Goal: Task Accomplishment & Management: Complete application form

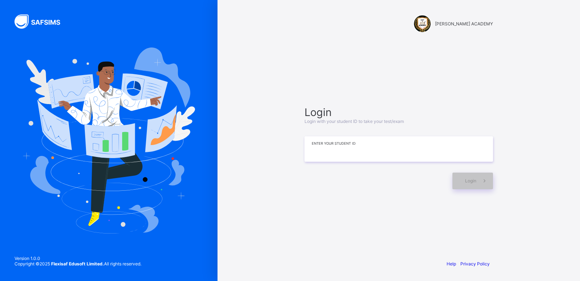
click at [313, 155] on input at bounding box center [399, 148] width 189 height 25
click at [335, 152] on input "*******" at bounding box center [399, 148] width 189 height 25
type input "**********"
click at [461, 177] on div "Login" at bounding box center [473, 181] width 41 height 17
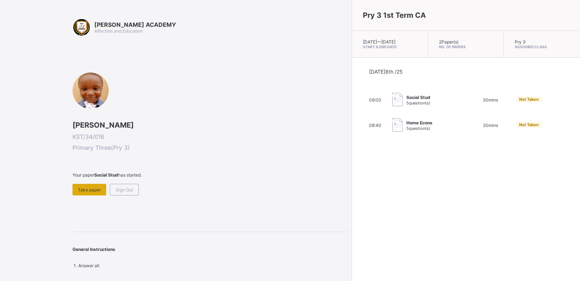
click at [98, 184] on div "Take paper" at bounding box center [90, 190] width 34 height 12
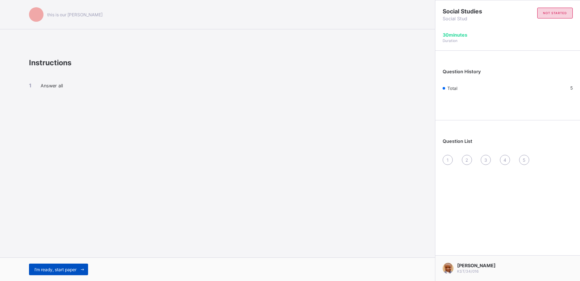
click at [54, 267] on div "I’m ready, start paper" at bounding box center [58, 270] width 59 height 12
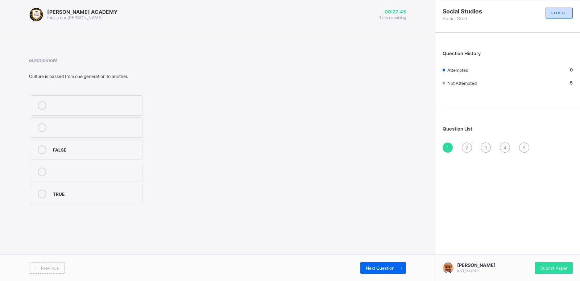
click at [95, 197] on div "TRUE" at bounding box center [96, 194] width 86 height 9
click at [398, 271] on span at bounding box center [401, 268] width 12 height 12
click at [447, 150] on div "1" at bounding box center [448, 148] width 10 height 10
click at [122, 191] on div "TRUE" at bounding box center [96, 193] width 86 height 7
click at [375, 266] on span "Next Question" at bounding box center [380, 268] width 29 height 5
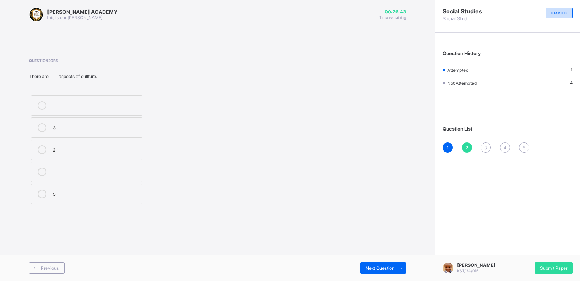
click at [110, 196] on div "5" at bounding box center [96, 193] width 86 height 7
click at [397, 265] on span at bounding box center [401, 268] width 12 height 12
click at [115, 126] on div "life" at bounding box center [96, 126] width 86 height 7
click at [364, 266] on div "Next Question" at bounding box center [384, 268] width 46 height 12
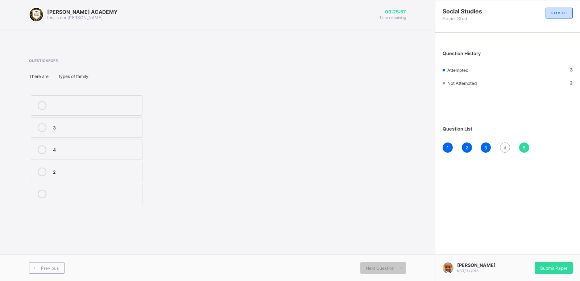
click at [63, 169] on div "2" at bounding box center [96, 171] width 86 height 7
click at [353, 240] on div "KAY ACADEMY this is our motton 00:25:45 Time remaining Question 5 of 5 There ar…" at bounding box center [217, 140] width 435 height 281
click at [380, 267] on span "Next Question" at bounding box center [380, 268] width 29 height 5
click at [505, 144] on div "4" at bounding box center [505, 148] width 10 height 10
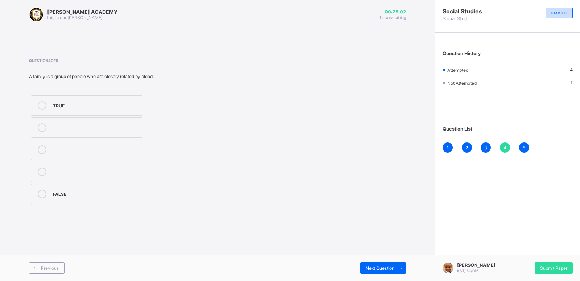
click at [95, 111] on label "TRUE" at bounding box center [87, 105] width 112 height 20
click at [387, 270] on span "Next Question" at bounding box center [380, 268] width 29 height 5
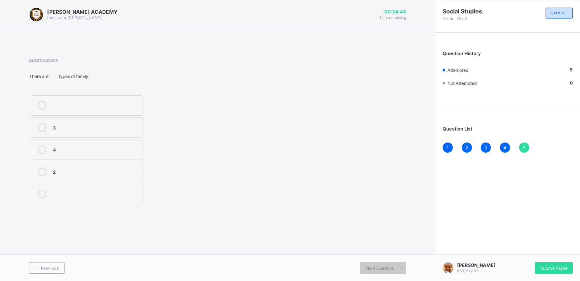
click at [524, 148] on span "5" at bounding box center [524, 147] width 3 height 5
click at [541, 269] on span "Submit Paper" at bounding box center [554, 268] width 27 height 5
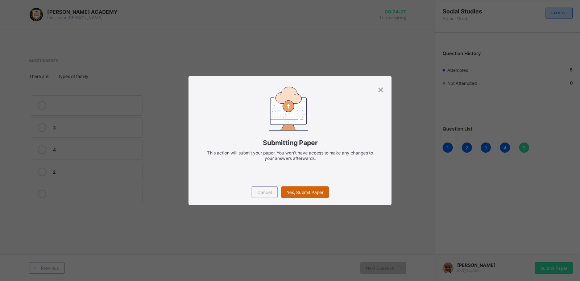
click at [298, 189] on div "Yes, Submit Paper" at bounding box center [306, 192] width 48 height 12
click at [308, 193] on span "Yes, Submit Paper" at bounding box center [305, 192] width 37 height 5
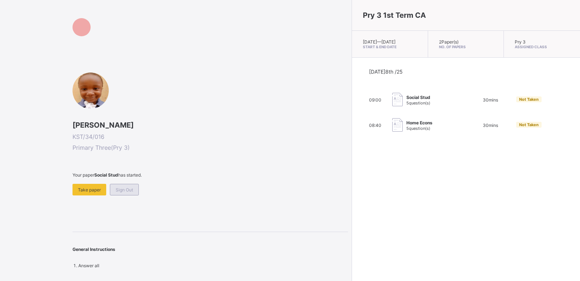
click at [129, 187] on span "Sign Out" at bounding box center [124, 189] width 17 height 5
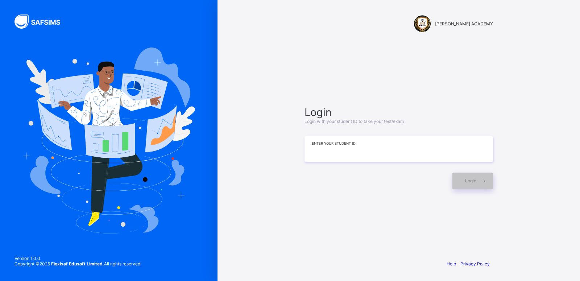
click at [360, 160] on input at bounding box center [399, 148] width 189 height 25
type input "**********"
click at [477, 181] on span at bounding box center [485, 181] width 17 height 17
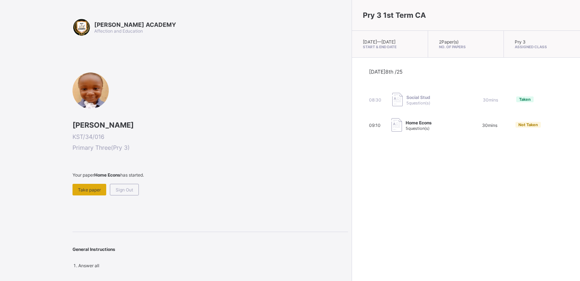
click at [91, 185] on div "Take paper" at bounding box center [90, 190] width 34 height 12
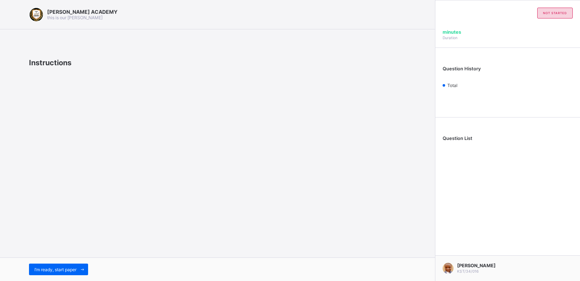
click at [91, 185] on div "[PERSON_NAME] ACADEMY this is our [PERSON_NAME] Instructions I’m ready, start p…" at bounding box center [217, 140] width 435 height 281
click at [45, 270] on span "I’m ready, start paper" at bounding box center [55, 269] width 42 height 5
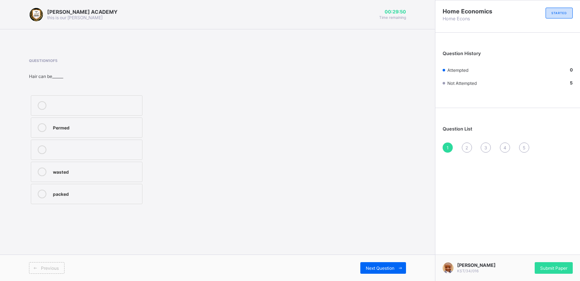
click at [63, 199] on label "packed" at bounding box center [87, 194] width 112 height 20
click at [385, 265] on div "Next Question" at bounding box center [384, 268] width 46 height 12
click at [153, 141] on div "chalk Sponge sand" at bounding box center [125, 150] width 192 height 112
click at [90, 118] on label "Sponge" at bounding box center [87, 128] width 112 height 20
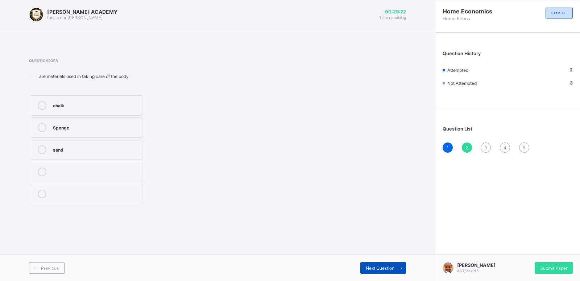
click at [392, 270] on span "Next Question" at bounding box center [380, 268] width 29 height 5
click at [91, 172] on div "Grooming" at bounding box center [96, 171] width 86 height 7
click at [382, 266] on span "Next Question" at bounding box center [380, 268] width 29 height 5
click at [93, 175] on div "FALSE" at bounding box center [96, 172] width 86 height 9
click at [380, 266] on span "Next Question" at bounding box center [380, 268] width 29 height 5
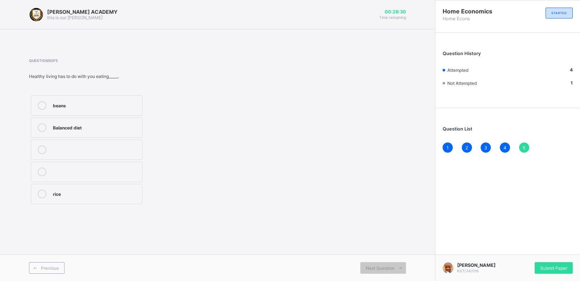
click at [106, 137] on label "Balanced diet" at bounding box center [87, 128] width 112 height 20
click at [382, 268] on span "Next Question" at bounding box center [380, 268] width 29 height 5
click at [524, 149] on span "5" at bounding box center [524, 147] width 3 height 5
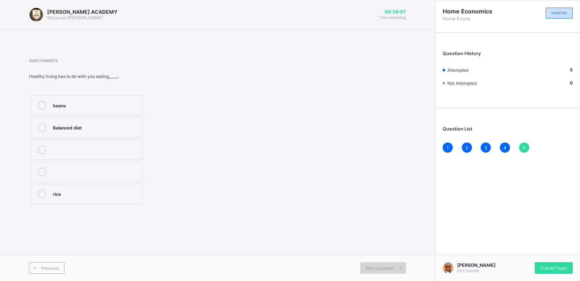
click at [393, 271] on div "Next Question" at bounding box center [384, 268] width 46 height 12
click at [525, 148] on span "5" at bounding box center [524, 147] width 3 height 5
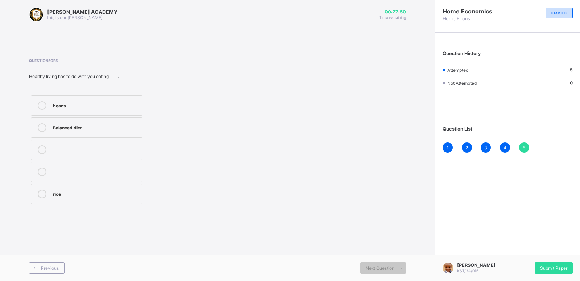
click at [525, 148] on span "5" at bounding box center [524, 147] width 3 height 5
click at [551, 267] on span "Submit Paper" at bounding box center [554, 268] width 27 height 5
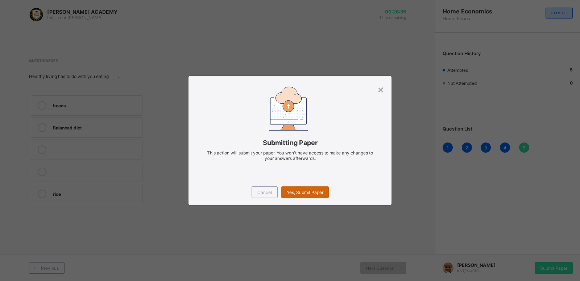
click at [299, 190] on span "Yes, Submit Paper" at bounding box center [305, 192] width 37 height 5
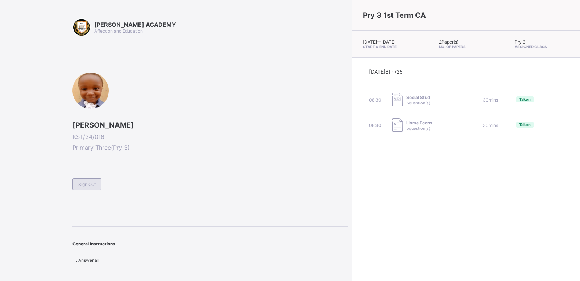
click at [93, 182] on span "Sign Out" at bounding box center [86, 184] width 17 height 5
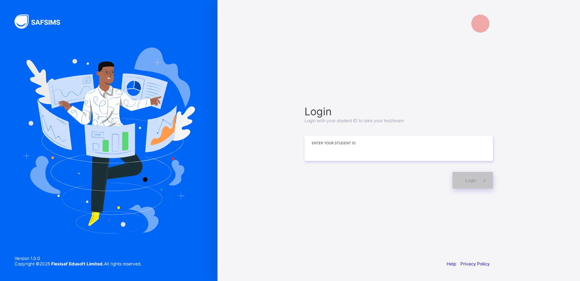
click at [320, 157] on input at bounding box center [399, 148] width 189 height 25
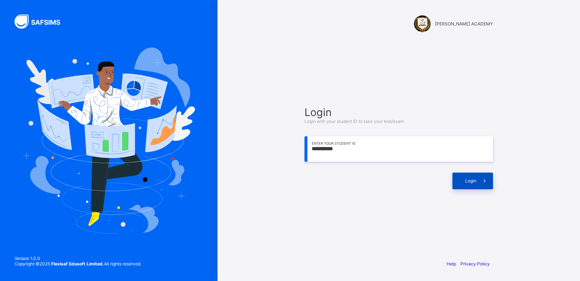
type input "**********"
click at [468, 185] on div "Login" at bounding box center [473, 181] width 41 height 17
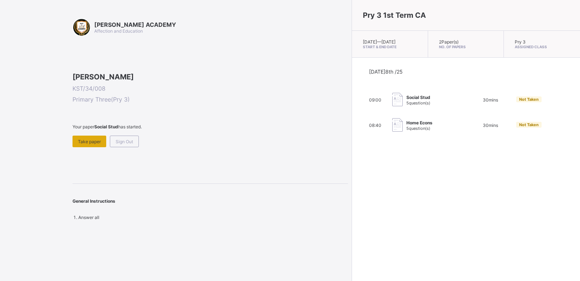
click at [84, 144] on span "Take paper" at bounding box center [89, 141] width 23 height 5
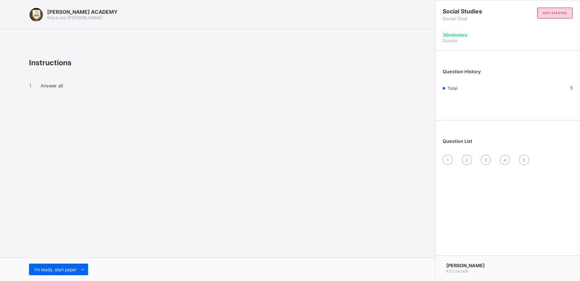
click at [85, 189] on div "[PERSON_NAME] ACADEMY this is our [PERSON_NAME] Instructions Answer all I’m rea…" at bounding box center [217, 140] width 435 height 281
click at [58, 270] on span "I’m ready, start paper" at bounding box center [55, 269] width 42 height 5
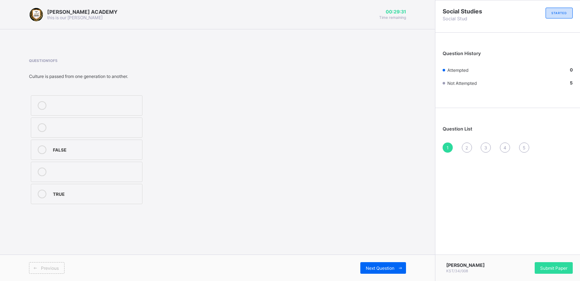
click at [70, 144] on label "FALSE" at bounding box center [87, 150] width 112 height 20
click at [376, 268] on span "Next Question" at bounding box center [380, 268] width 29 height 5
click at [62, 126] on div "life" at bounding box center [96, 126] width 86 height 7
click at [408, 267] on div "Previous Next Question" at bounding box center [217, 268] width 435 height 26
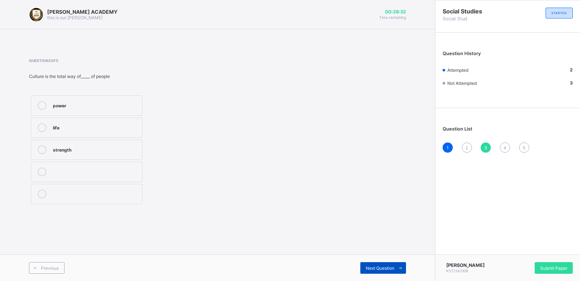
click at [391, 270] on span "Next Question" at bounding box center [380, 268] width 29 height 5
click at [101, 107] on div "TRUE" at bounding box center [96, 104] width 86 height 7
click at [381, 269] on span "Next Question" at bounding box center [380, 268] width 29 height 5
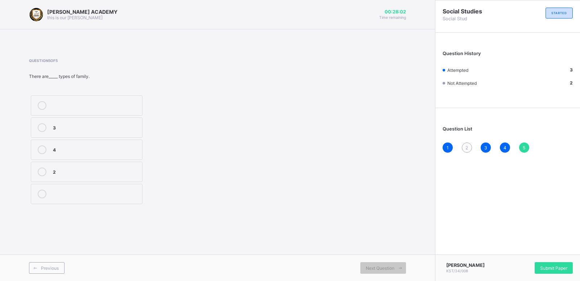
click at [258, 234] on div "[PERSON_NAME] ACADEMY this is our [PERSON_NAME] 00:28:02 Time remaining Questio…" at bounding box center [217, 140] width 435 height 281
click at [224, 227] on div "[PERSON_NAME] ACADEMY this is our [PERSON_NAME] 00:28:00 Time remaining Questio…" at bounding box center [217, 140] width 435 height 281
drag, startPoint x: 224, startPoint y: 227, endPoint x: 197, endPoint y: 217, distance: 28.9
click at [197, 217] on div "[PERSON_NAME] ACADEMY this is our [PERSON_NAME] 00:28:00 Time remaining Questio…" at bounding box center [217, 140] width 435 height 281
click at [164, 205] on div "3 4 2" at bounding box center [125, 150] width 192 height 112
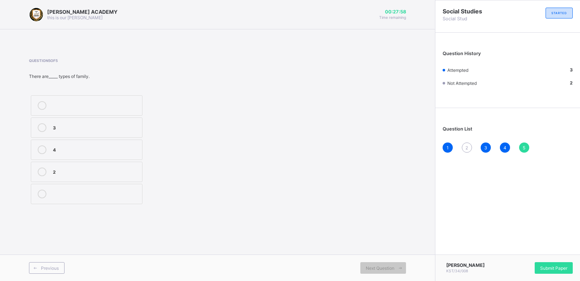
click at [164, 205] on div "3 4 2" at bounding box center [125, 150] width 192 height 112
click at [0, 162] on div "[PERSON_NAME] ACADEMY this is our [PERSON_NAME] 00:27:57 Time remaining Questio…" at bounding box center [217, 140] width 435 height 281
click at [94, 130] on div "3" at bounding box center [96, 126] width 86 height 7
click at [377, 272] on div "Next Question" at bounding box center [384, 268] width 46 height 12
click at [470, 145] on div "2" at bounding box center [467, 148] width 10 height 10
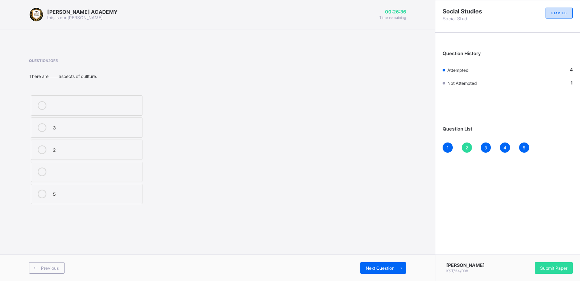
click at [85, 147] on div "2" at bounding box center [96, 148] width 86 height 7
click at [387, 269] on span "Next Question" at bounding box center [380, 268] width 29 height 5
click at [292, 213] on div "Question 3 of 5 Culture is the total way of_____ of people power life strength" at bounding box center [217, 132] width 377 height 169
click at [369, 267] on span "Next Question" at bounding box center [380, 268] width 29 height 5
click at [96, 104] on div "TRUE" at bounding box center [96, 104] width 86 height 7
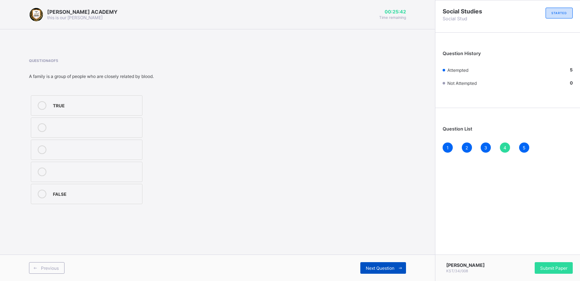
click at [396, 267] on span at bounding box center [401, 268] width 12 height 12
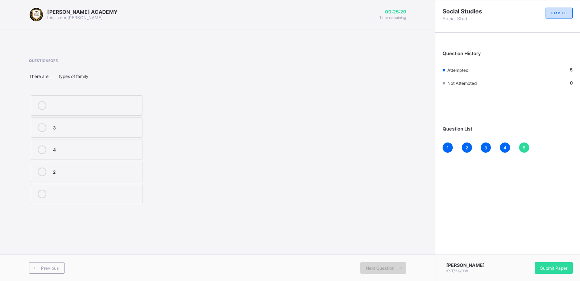
click at [395, 267] on span at bounding box center [401, 268] width 12 height 12
click at [58, 170] on div "2" at bounding box center [96, 171] width 86 height 7
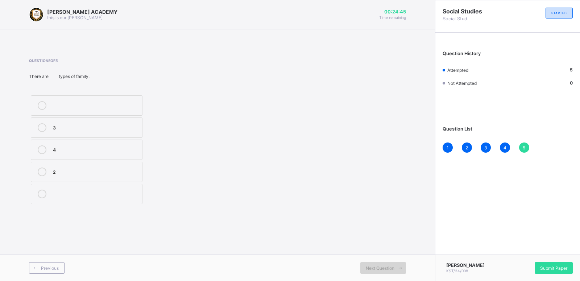
click at [389, 268] on span "Next Question" at bounding box center [380, 268] width 29 height 5
click at [95, 166] on label "2" at bounding box center [87, 172] width 112 height 20
click at [381, 263] on div "Next Question" at bounding box center [384, 268] width 46 height 12
click at [50, 168] on label "2" at bounding box center [87, 172] width 112 height 20
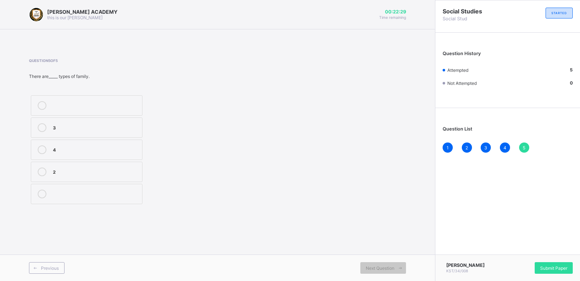
click at [47, 172] on div at bounding box center [42, 172] width 15 height 9
drag, startPoint x: 269, startPoint y: 230, endPoint x: 279, endPoint y: 257, distance: 29.0
click at [279, 257] on div "[PERSON_NAME] ACADEMY this is our [PERSON_NAME] 00:21:53 Time remaining Questio…" at bounding box center [217, 140] width 435 height 281
click at [310, 248] on div "[PERSON_NAME] ACADEMY this is our [PERSON_NAME] 00:21:49 Time remaining Questio…" at bounding box center [217, 140] width 435 height 281
drag, startPoint x: 256, startPoint y: 238, endPoint x: 168, endPoint y: 230, distance: 89.3
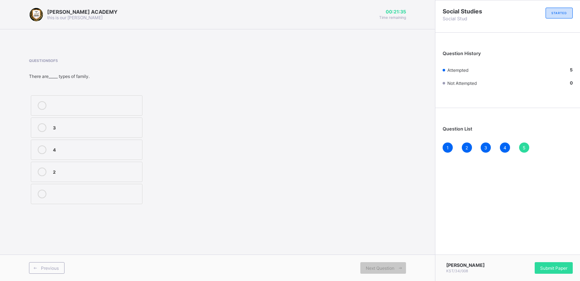
click at [168, 230] on div "[PERSON_NAME] ACADEMY this is our [PERSON_NAME] 00:21:35 Time remaining Questio…" at bounding box center [217, 140] width 435 height 281
click at [361, 266] on div "Next Question" at bounding box center [384, 268] width 46 height 12
click at [387, 270] on span "Next Question" at bounding box center [380, 268] width 29 height 5
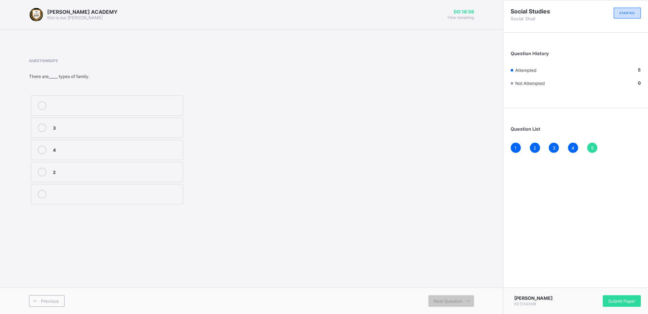
click at [353, 205] on div "Question 5 of 5 There are_____ types of family. 3 4 2" at bounding box center [251, 132] width 445 height 148
click at [159, 167] on label "2" at bounding box center [107, 172] width 152 height 20
click at [166, 177] on label "2" at bounding box center [107, 172] width 152 height 20
click at [104, 181] on label "2" at bounding box center [107, 172] width 152 height 20
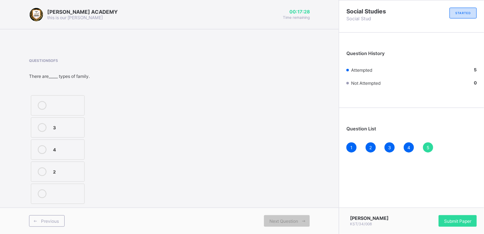
click at [44, 189] on label at bounding box center [58, 194] width 54 height 20
click at [46, 168] on div at bounding box center [42, 172] width 15 height 9
click at [273, 221] on span "Next Question" at bounding box center [283, 221] width 29 height 5
click at [284, 219] on span "Next Question" at bounding box center [283, 221] width 29 height 5
click at [454, 219] on span "Submit Paper" at bounding box center [457, 221] width 27 height 5
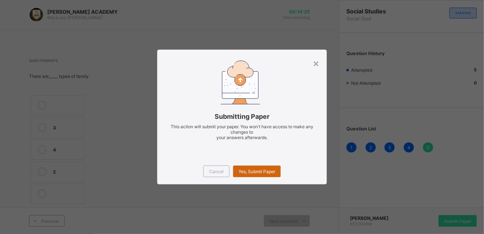
click at [252, 176] on div "Yes, Submit Paper" at bounding box center [257, 172] width 48 height 12
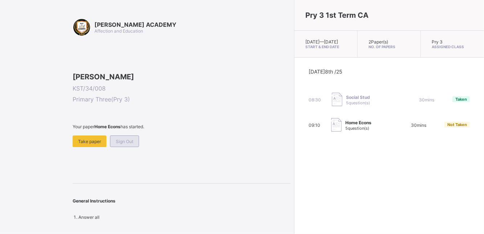
click at [127, 144] on span "Sign Out" at bounding box center [124, 141] width 17 height 5
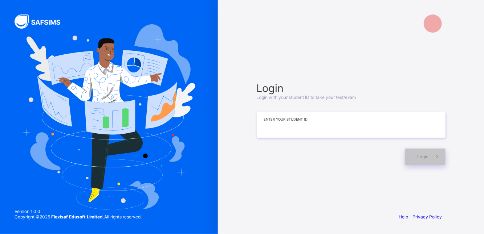
click at [269, 131] on input at bounding box center [350, 124] width 189 height 25
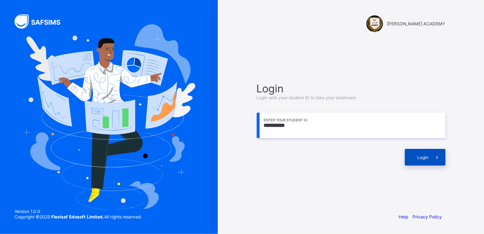
type input "**********"
click at [422, 157] on span "Login" at bounding box center [422, 157] width 11 height 5
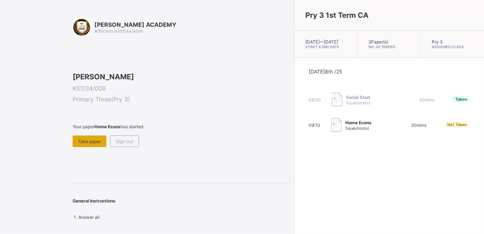
click at [91, 144] on span "Take paper" at bounding box center [89, 141] width 23 height 5
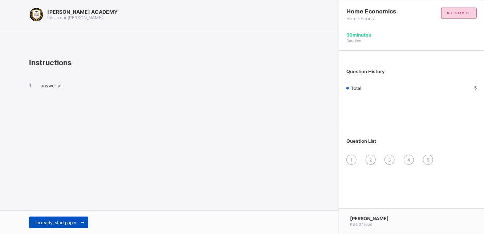
click at [77, 222] on span "I’m ready, start paper" at bounding box center [55, 222] width 42 height 5
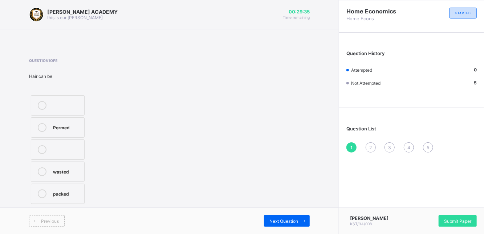
click at [61, 191] on div "packed" at bounding box center [67, 193] width 28 height 7
click at [293, 221] on span "Next Question" at bounding box center [283, 221] width 29 height 5
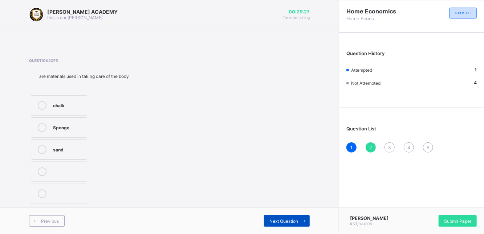
click at [293, 221] on span "Next Question" at bounding box center [283, 221] width 29 height 5
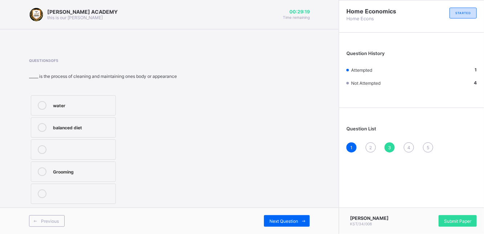
click at [370, 147] on span "2" at bounding box center [370, 147] width 3 height 5
click at [70, 152] on div "sand" at bounding box center [68, 149] width 30 height 9
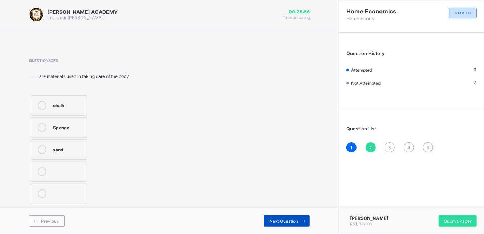
click at [269, 221] on span "Next Question" at bounding box center [283, 221] width 29 height 5
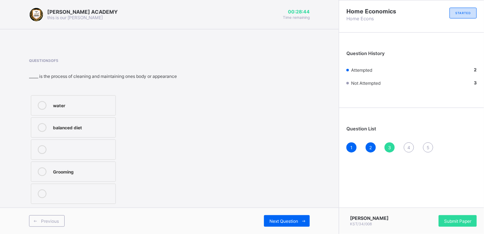
click at [106, 172] on div "Grooming" at bounding box center [82, 171] width 59 height 7
click at [274, 219] on div "Next Question" at bounding box center [287, 221] width 46 height 12
click at [70, 164] on label "FALSE" at bounding box center [58, 172] width 54 height 20
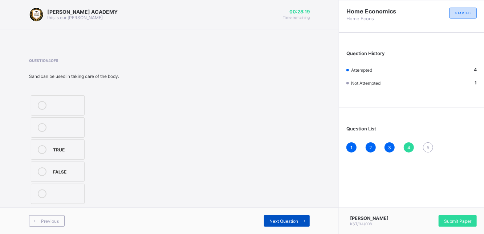
click at [270, 221] on span "Next Question" at bounding box center [283, 221] width 29 height 5
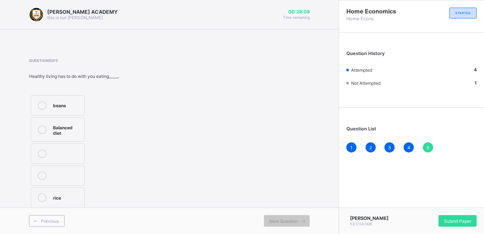
click at [58, 198] on div "rice" at bounding box center [67, 197] width 28 height 7
click at [451, 220] on span "Submit Paper" at bounding box center [457, 221] width 27 height 5
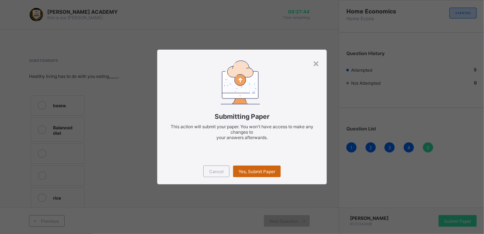
click at [250, 169] on span "Yes, Submit Paper" at bounding box center [256, 171] width 37 height 5
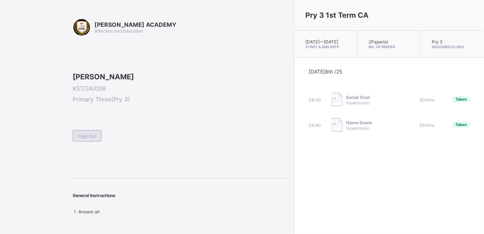
click at [92, 139] on span "Sign Out" at bounding box center [86, 136] width 17 height 5
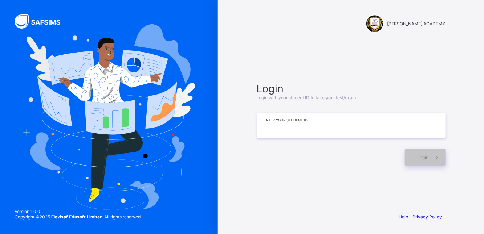
click at [274, 126] on input at bounding box center [350, 125] width 189 height 25
type input "*********"
click at [420, 158] on span "Login" at bounding box center [422, 157] width 11 height 5
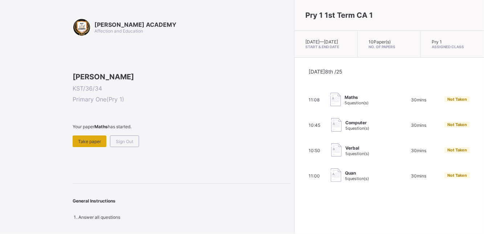
click at [100, 147] on div "Take paper" at bounding box center [90, 142] width 34 height 12
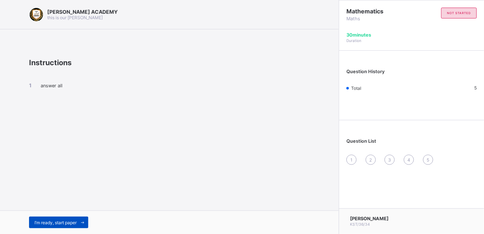
click at [61, 222] on span "I’m ready, start paper" at bounding box center [55, 222] width 42 height 5
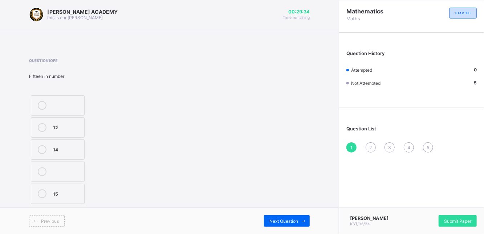
click at [68, 187] on label "15" at bounding box center [58, 194] width 54 height 20
click at [277, 229] on div "Previous Next Question" at bounding box center [169, 221] width 338 height 26
click at [282, 223] on span "Next Question" at bounding box center [283, 221] width 29 height 5
click at [59, 173] on div "TWENTY SEVEN" at bounding box center [67, 178] width 28 height 13
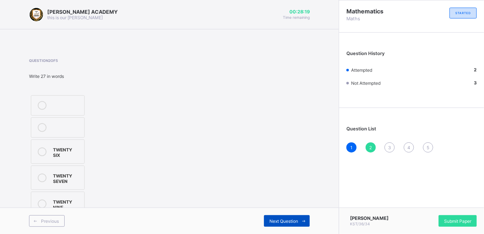
click at [281, 218] on div "Next Question" at bounding box center [287, 221] width 46 height 12
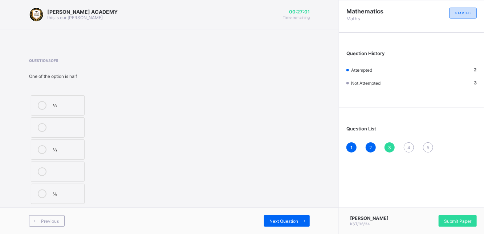
click at [53, 101] on label "½" at bounding box center [58, 105] width 54 height 20
click at [283, 224] on span "Next Question" at bounding box center [283, 221] width 29 height 5
click at [77, 203] on label "TWENTY FIVE" at bounding box center [58, 196] width 54 height 24
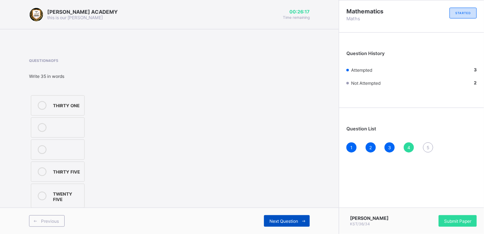
click at [292, 224] on div "Next Question" at bounding box center [287, 221] width 46 height 12
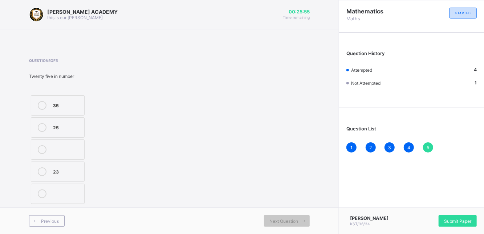
click at [50, 126] on label "25" at bounding box center [58, 128] width 54 height 20
click at [259, 117] on div "Question 5 of 5 Twenty five in number 35 25 23" at bounding box center [169, 132] width 280 height 148
click at [456, 219] on span "Submit Paper" at bounding box center [457, 221] width 27 height 5
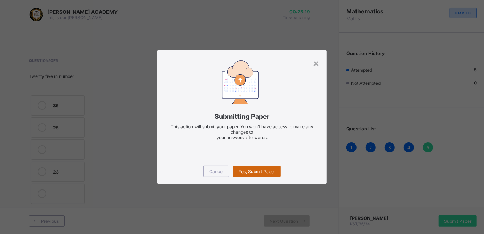
click at [248, 175] on div "Yes, Submit Paper" at bounding box center [257, 172] width 48 height 12
click at [249, 172] on div "Yes, Submit Paper" at bounding box center [257, 172] width 48 height 12
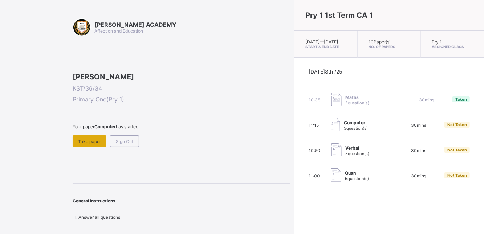
click at [78, 147] on div "Take paper" at bounding box center [90, 142] width 34 height 12
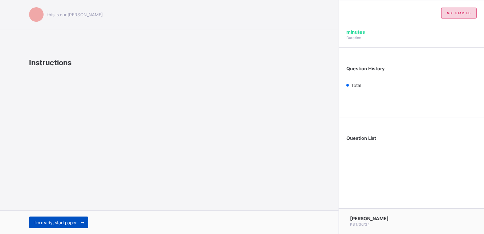
click at [46, 219] on div "I’m ready, start paper" at bounding box center [58, 223] width 59 height 12
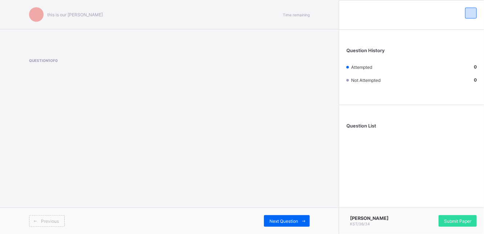
click at [44, 177] on div "this is our [PERSON_NAME] Time remaining Question 1 of 0 Previous Next Question" at bounding box center [169, 117] width 338 height 234
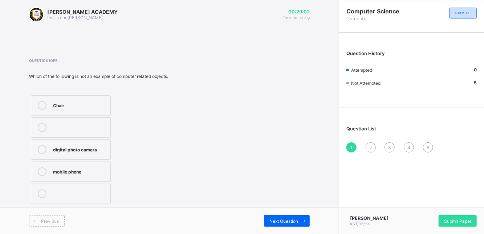
click at [63, 101] on div "Chair" at bounding box center [80, 104] width 54 height 7
click at [275, 221] on span "Next Question" at bounding box center [283, 221] width 29 height 5
click at [56, 103] on div "objects" at bounding box center [68, 104] width 30 height 7
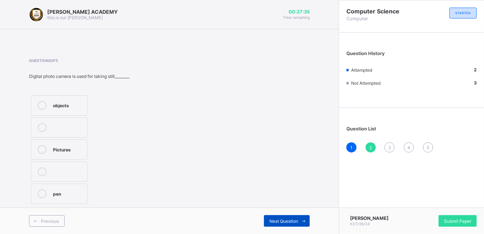
click at [264, 217] on div "Next Question" at bounding box center [287, 221] width 46 height 12
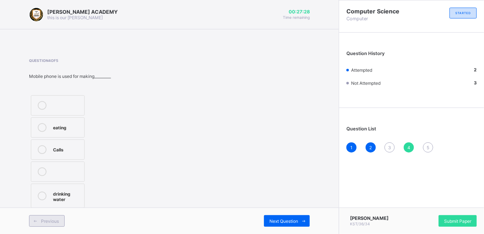
click at [51, 220] on span "Previous" at bounding box center [50, 221] width 18 height 5
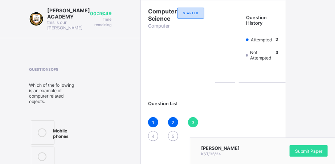
click at [105, 112] on div "[PERSON_NAME] ACADEMY this is our [PERSON_NAME] 00:26:49 Time remaining Questio…" at bounding box center [70, 123] width 140 height 246
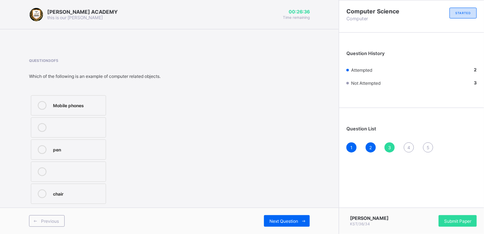
click at [77, 193] on div "chair" at bounding box center [77, 193] width 49 height 7
click at [204, 178] on div "Question 3 of 5 Which of the following is an example of computer related object…" at bounding box center [169, 132] width 280 height 148
click at [81, 153] on div "pen" at bounding box center [77, 149] width 49 height 9
click at [79, 193] on div "chair" at bounding box center [77, 193] width 49 height 7
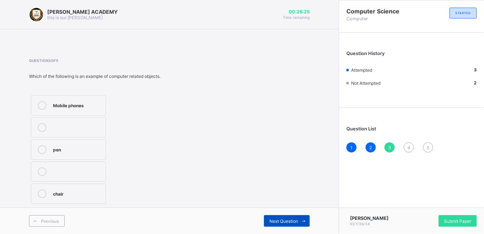
click at [285, 222] on span "Next Question" at bounding box center [283, 221] width 29 height 5
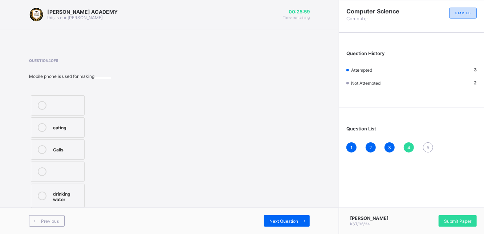
click at [56, 145] on div "Calls" at bounding box center [67, 148] width 28 height 7
click at [273, 218] on div "Next Question" at bounding box center [287, 221] width 46 height 12
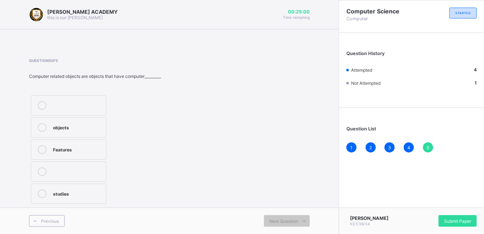
click at [67, 148] on div "Features" at bounding box center [77, 148] width 49 height 7
click at [465, 219] on div "Submit Paper" at bounding box center [457, 221] width 38 height 12
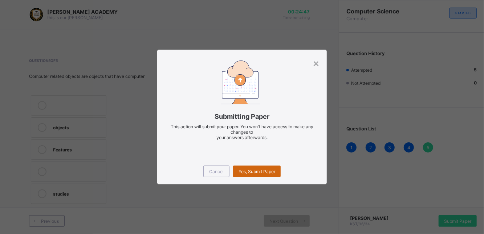
click at [250, 172] on span "Yes, Submit Paper" at bounding box center [256, 171] width 37 height 5
click at [250, 172] on div "Yes, Submit Paper" at bounding box center [257, 172] width 48 height 12
click at [318, 63] on div "×" at bounding box center [315, 63] width 7 height 12
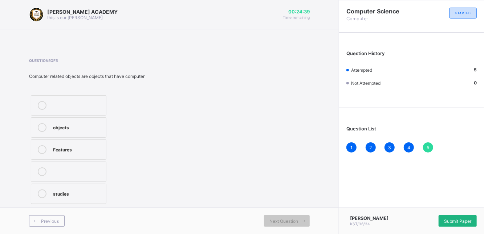
click at [458, 223] on span "Submit Paper" at bounding box center [457, 221] width 27 height 5
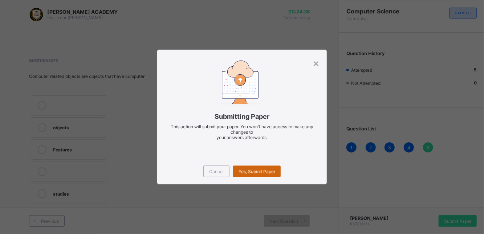
click at [261, 174] on div "Yes, Submit Paper" at bounding box center [257, 172] width 48 height 12
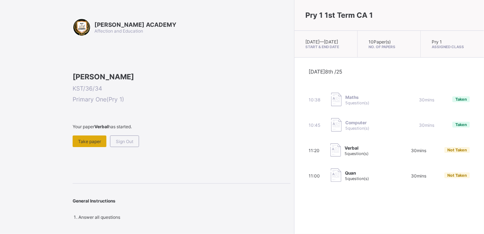
click at [89, 144] on span "Take paper" at bounding box center [89, 141] width 23 height 5
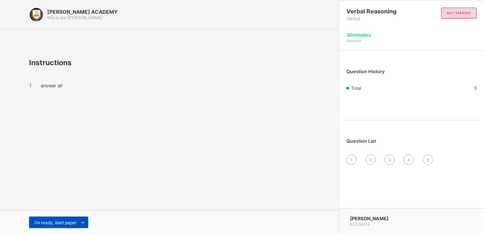
click at [53, 218] on div "I’m ready, start paper" at bounding box center [58, 223] width 59 height 12
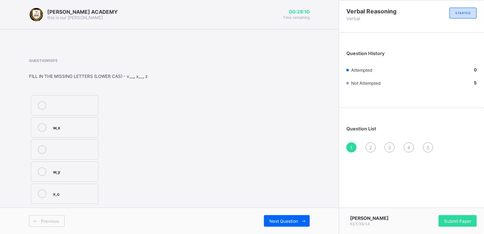
click at [57, 167] on label "w,y" at bounding box center [64, 172] width 67 height 20
click at [293, 221] on span "Next Question" at bounding box center [283, 221] width 29 height 5
click at [57, 102] on div "L,N" at bounding box center [75, 104] width 44 height 7
click at [271, 218] on div "Next Question" at bounding box center [287, 221] width 46 height 12
click at [59, 127] on div "C,E" at bounding box center [75, 126] width 44 height 7
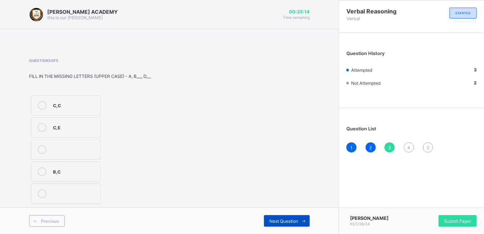
click at [291, 219] on span "Next Question" at bounding box center [283, 221] width 29 height 5
click at [60, 103] on div "F,H,K" at bounding box center [74, 104] width 43 height 7
click at [288, 220] on span "Next Question" at bounding box center [283, 221] width 29 height 5
click at [57, 123] on div "r,t" at bounding box center [74, 126] width 43 height 7
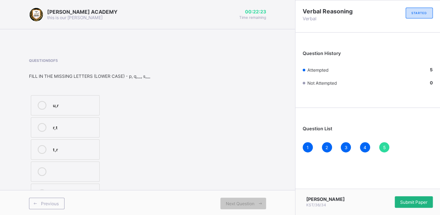
click at [426, 201] on span "Submit Paper" at bounding box center [414, 202] width 27 height 5
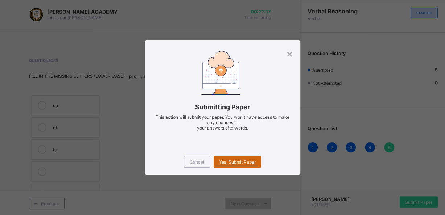
click at [239, 164] on span "Yes, Submit Paper" at bounding box center [237, 162] width 37 height 5
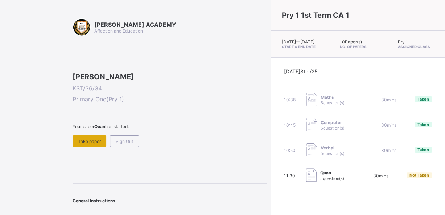
click at [93, 147] on div "Take paper" at bounding box center [90, 142] width 34 height 12
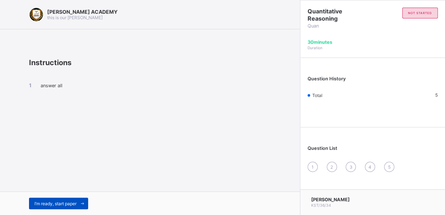
click at [66, 201] on div "I’m ready, start paper" at bounding box center [58, 204] width 59 height 12
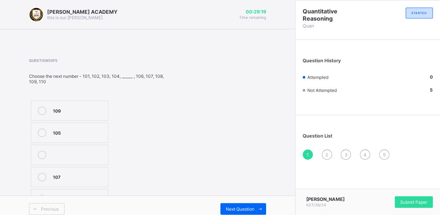
click at [56, 130] on div "105" at bounding box center [79, 132] width 52 height 7
click at [239, 207] on span "Next Question" at bounding box center [240, 209] width 29 height 5
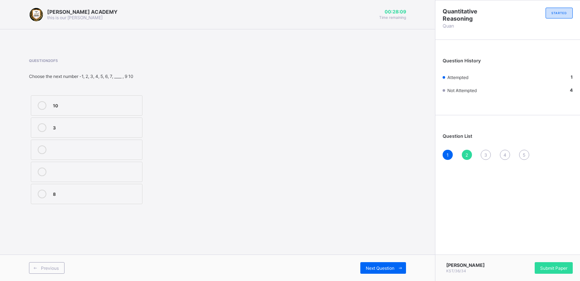
click at [52, 189] on label "8" at bounding box center [87, 194] width 112 height 20
click at [379, 262] on div "Next Question" at bounding box center [384, 268] width 46 height 12
click at [58, 193] on div "23" at bounding box center [96, 193] width 86 height 7
click at [390, 262] on div "Next Question" at bounding box center [384, 268] width 46 height 12
click at [54, 122] on label "70" at bounding box center [87, 128] width 112 height 20
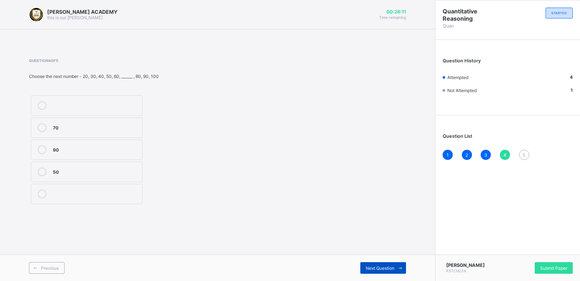
click at [371, 266] on span "Next Question" at bounding box center [380, 268] width 29 height 5
click at [52, 97] on label "15" at bounding box center [87, 105] width 112 height 20
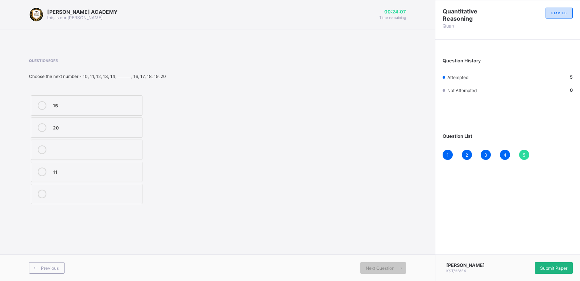
click at [555, 268] on span "Submit Paper" at bounding box center [554, 268] width 27 height 5
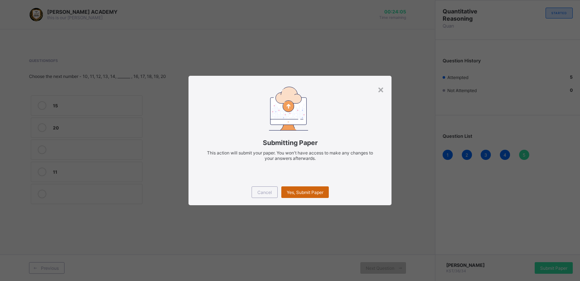
click at [324, 195] on div "Yes, Submit Paper" at bounding box center [306, 192] width 48 height 12
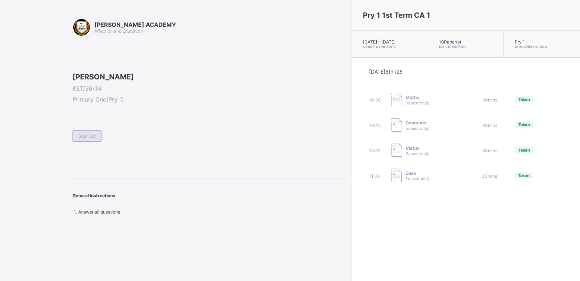
click at [79, 139] on span "Sign Out" at bounding box center [86, 136] width 17 height 5
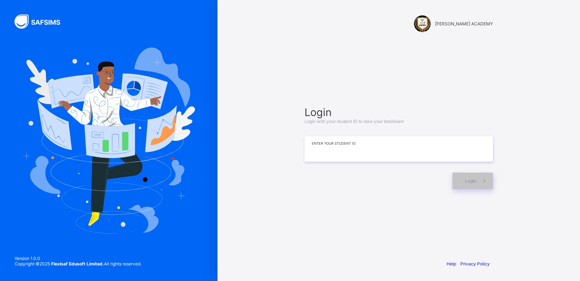
click at [389, 150] on input at bounding box center [399, 148] width 189 height 25
type input "**********"
click at [459, 183] on div "Login" at bounding box center [473, 181] width 41 height 17
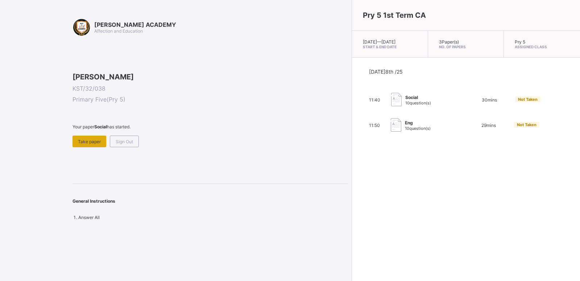
click at [86, 147] on div "Take paper" at bounding box center [90, 142] width 34 height 12
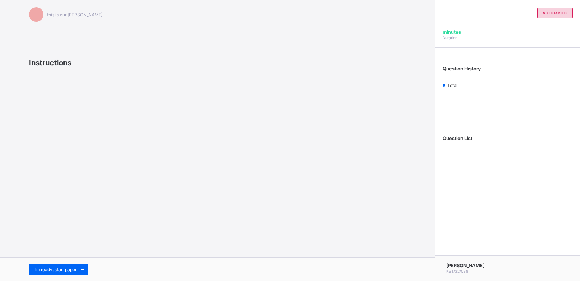
click at [86, 186] on div "this is our [PERSON_NAME] Instructions I’m ready, start paper" at bounding box center [217, 140] width 435 height 281
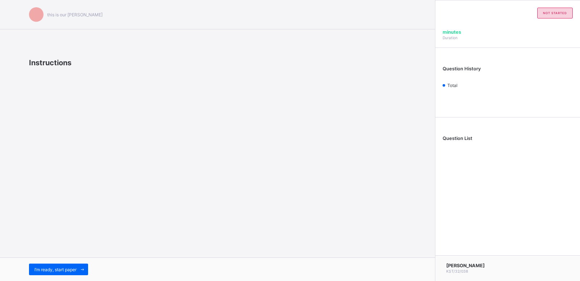
click at [86, 186] on div "this is our [PERSON_NAME] Instructions I’m ready, start paper" at bounding box center [217, 140] width 435 height 281
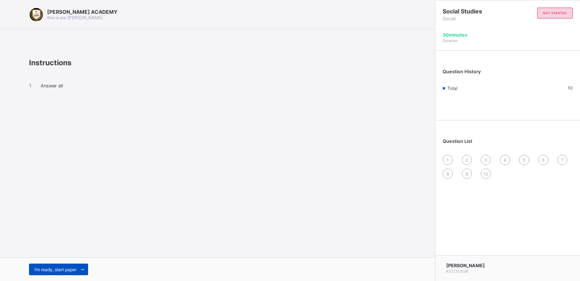
click at [56, 265] on div "I’m ready, start paper" at bounding box center [58, 270] width 59 height 12
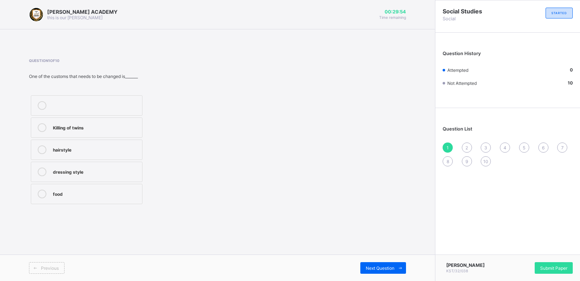
click at [73, 130] on div "Killing of twins" at bounding box center [96, 126] width 86 height 7
click at [391, 265] on div "Next Question" at bounding box center [384, 268] width 46 height 12
click at [127, 118] on label "English" at bounding box center [87, 128] width 112 height 20
click at [382, 264] on div "Next Question" at bounding box center [384, 268] width 46 height 12
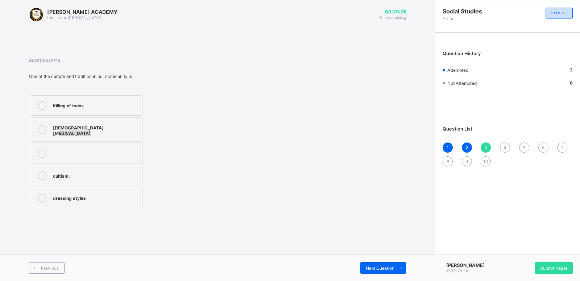
drag, startPoint x: 266, startPoint y: 146, endPoint x: 211, endPoint y: 118, distance: 61.2
click at [211, 118] on div "Question 3 of 10 One of the culture and tradition in our community is______ Kil…" at bounding box center [217, 134] width 377 height 152
click at [108, 94] on div "Killing of twins [DEMOGRAPHIC_DATA][MEDICAL_DATA] cultism. dressing styles" at bounding box center [86, 152] width 115 height 116
click at [109, 103] on div "Killing of twins" at bounding box center [96, 104] width 86 height 7
click at [380, 263] on div "Next Question" at bounding box center [384, 268] width 46 height 12
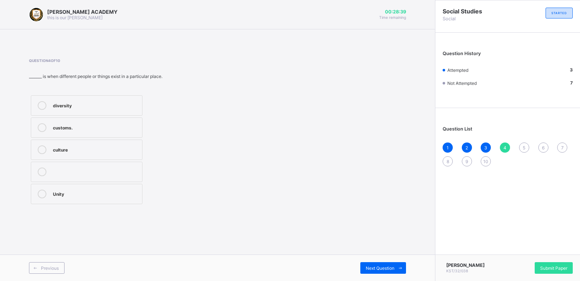
click at [108, 188] on label "Unity" at bounding box center [87, 194] width 112 height 20
click at [375, 263] on div "Next Question" at bounding box center [384, 268] width 46 height 12
click at [115, 141] on label "cousin" at bounding box center [87, 150] width 112 height 20
click at [377, 265] on div "Next Question" at bounding box center [384, 268] width 46 height 12
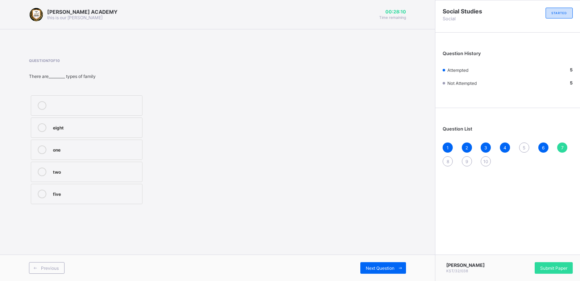
click at [124, 168] on div "two" at bounding box center [96, 171] width 86 height 7
click at [374, 263] on div "Next Question" at bounding box center [384, 268] width 46 height 12
click at [522, 144] on div "5" at bounding box center [525, 148] width 10 height 10
click at [86, 191] on div "unity" at bounding box center [96, 193] width 86 height 7
click at [373, 265] on div "Next Question" at bounding box center [384, 268] width 46 height 12
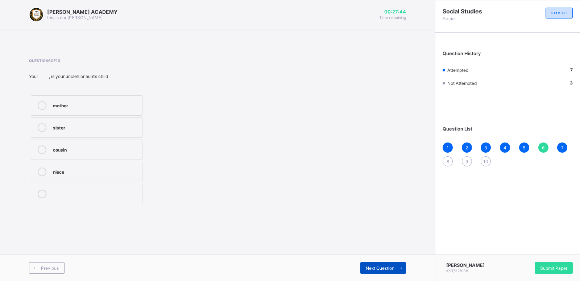
click at [373, 265] on div "Next Question" at bounding box center [384, 268] width 46 height 12
click at [122, 132] on div "diversity" at bounding box center [96, 127] width 86 height 9
click at [375, 271] on div "Next Question" at bounding box center [384, 268] width 46 height 12
click at [377, 263] on div "Next Question" at bounding box center [384, 268] width 46 height 12
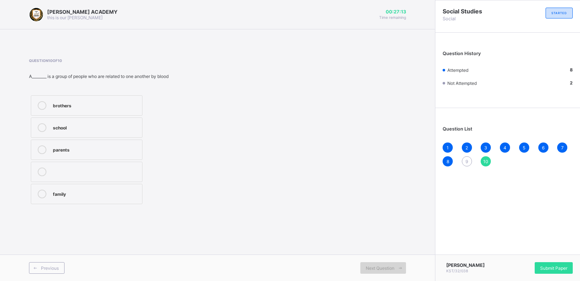
click at [377, 263] on div "Next Question" at bounding box center [384, 268] width 46 height 12
click at [467, 156] on div "1 2 3 4 5 6 7 8 9 10" at bounding box center [508, 155] width 130 height 24
click at [466, 156] on div "1 2 3 4 5 6 7 8 9 10" at bounding box center [508, 155] width 130 height 24
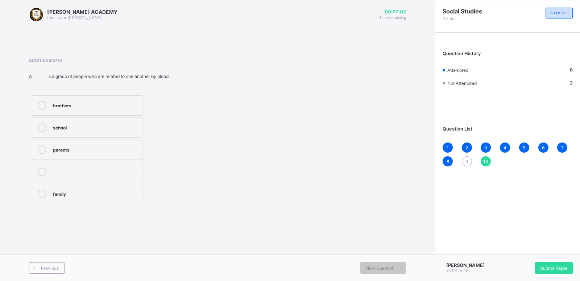
click at [466, 156] on div "1 2 3 4 5 6 7 8 9 10" at bounding box center [508, 155] width 130 height 24
click at [129, 196] on div "family" at bounding box center [96, 193] width 86 height 7
click at [485, 160] on span "10" at bounding box center [486, 161] width 5 height 5
click at [486, 157] on div "10" at bounding box center [486, 161] width 10 height 10
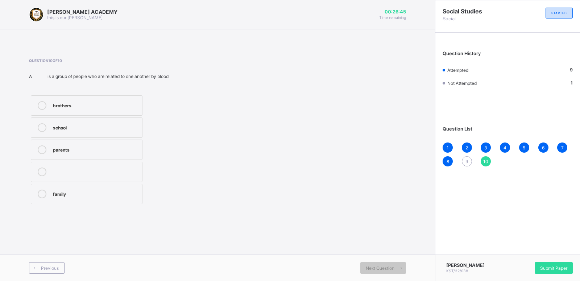
click at [466, 157] on div "9" at bounding box center [467, 161] width 10 height 10
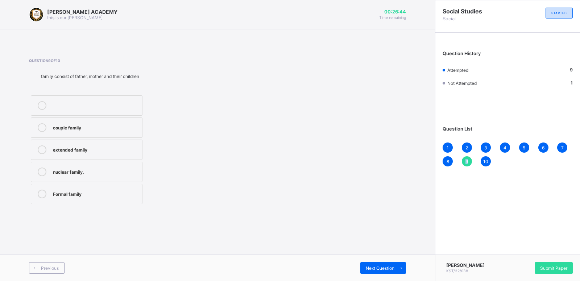
click at [466, 157] on div "9" at bounding box center [467, 161] width 10 height 10
click at [128, 167] on label "nuclear family." at bounding box center [87, 172] width 112 height 20
click at [466, 156] on div "1 2 3 4 5 6 7 8 9 10" at bounding box center [508, 155] width 130 height 24
click at [465, 157] on div "9" at bounding box center [467, 161] width 10 height 10
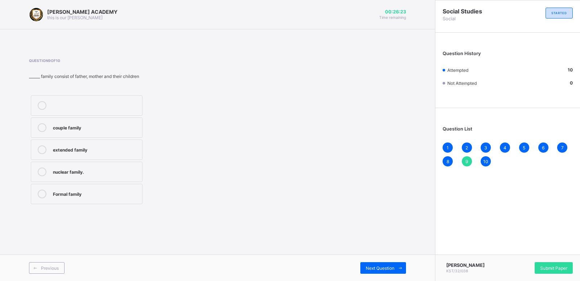
click at [465, 157] on div "9" at bounding box center [467, 161] width 10 height 10
click at [551, 267] on span "Submit Paper" at bounding box center [554, 268] width 27 height 5
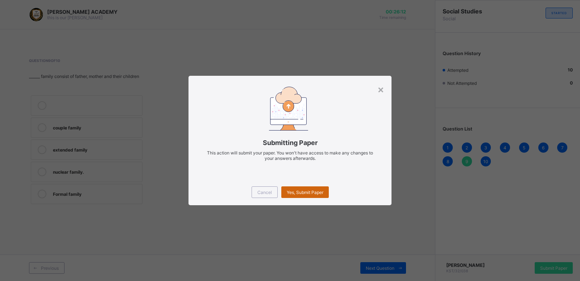
click at [303, 186] on div "Yes, Submit Paper" at bounding box center [306, 192] width 48 height 12
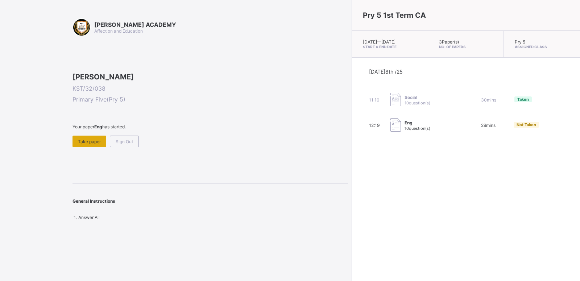
click at [83, 147] on div "Take paper" at bounding box center [90, 142] width 34 height 12
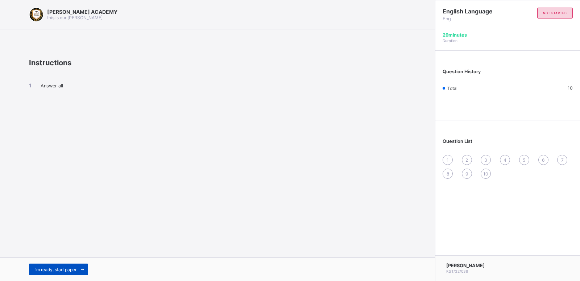
click at [53, 264] on div "I’m ready, start paper" at bounding box center [58, 270] width 59 height 12
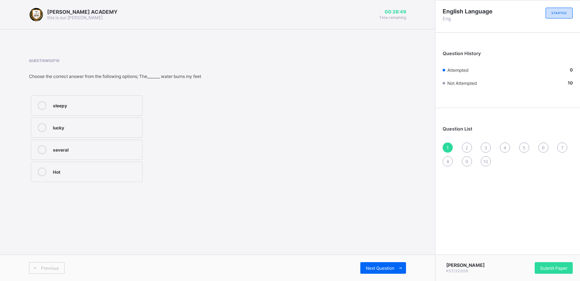
click at [115, 165] on label "Hot" at bounding box center [87, 172] width 112 height 20
click at [379, 266] on span "Next Question" at bounding box center [380, 268] width 29 height 5
click at [105, 186] on label "lucky, excited" at bounding box center [87, 194] width 112 height 20
click at [380, 264] on div "Next Question" at bounding box center [384, 268] width 46 height 12
click at [127, 100] on label "sleepy" at bounding box center [87, 105] width 112 height 20
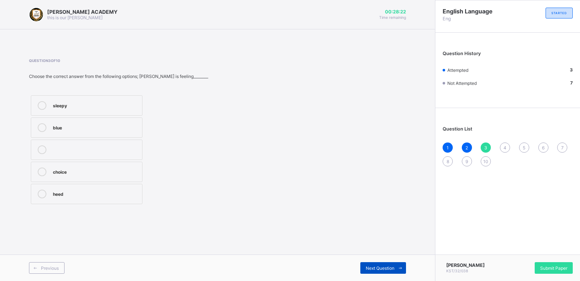
click at [381, 265] on div "Next Question" at bounding box center [384, 268] width 46 height 12
click at [105, 185] on label "severel" at bounding box center [87, 194] width 112 height 20
click at [368, 264] on div "Next Question" at bounding box center [384, 268] width 46 height 12
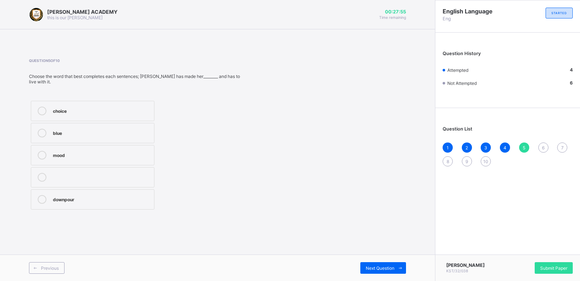
click at [139, 101] on label "choice" at bounding box center [93, 111] width 124 height 20
click at [379, 264] on div "Next Question" at bounding box center [384, 268] width 46 height 12
click at [106, 197] on div "announcer" at bounding box center [102, 198] width 98 height 7
click at [379, 264] on div "Next Question" at bounding box center [384, 268] width 46 height 12
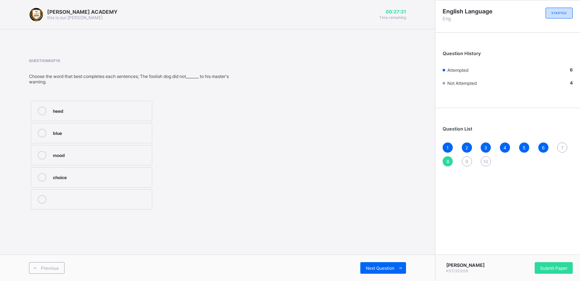
click at [559, 143] on div "1 2 3 4 5 6 7 8 9 10" at bounding box center [508, 155] width 130 height 24
click at [561, 144] on div "7" at bounding box center [563, 148] width 10 height 10
click at [217, 189] on div "announcer mood blue drenched" at bounding box center [135, 155] width 213 height 112
click at [141, 153] on div "mood" at bounding box center [102, 154] width 98 height 7
click at [379, 263] on div "Next Question" at bounding box center [384, 268] width 46 height 12
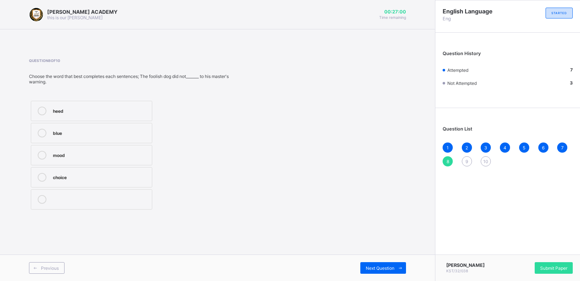
click at [186, 141] on div "heed blue mood choice" at bounding box center [133, 155] width 209 height 112
click at [117, 111] on div "heed" at bounding box center [100, 110] width 95 height 7
click at [387, 266] on span "Next Question" at bounding box center [380, 268] width 29 height 5
click at [89, 193] on div "drenched" at bounding box center [100, 193] width 94 height 7
click at [376, 263] on div "Next Question" at bounding box center [384, 268] width 46 height 12
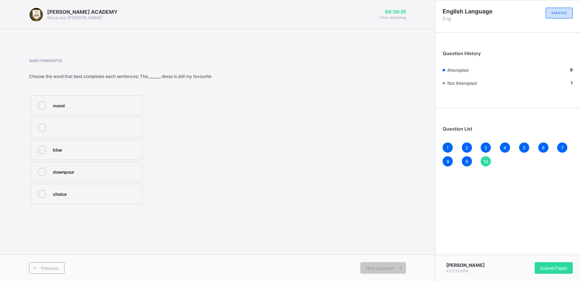
click at [111, 144] on label "blue" at bounding box center [87, 150] width 112 height 20
click at [543, 264] on div "Submit Paper" at bounding box center [554, 268] width 38 height 12
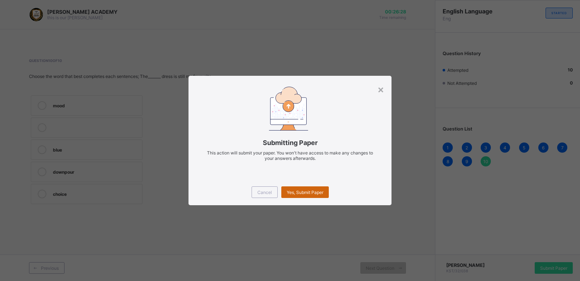
click at [294, 186] on div "Yes, Submit Paper" at bounding box center [306, 192] width 48 height 12
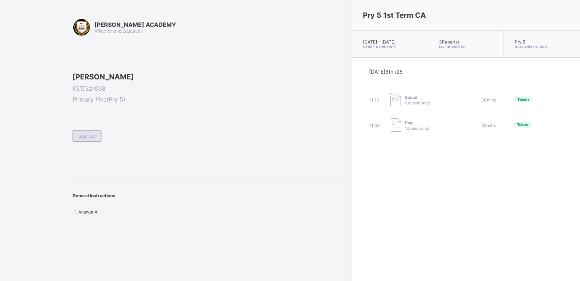
click at [94, 142] on div "Sign Out" at bounding box center [87, 136] width 29 height 12
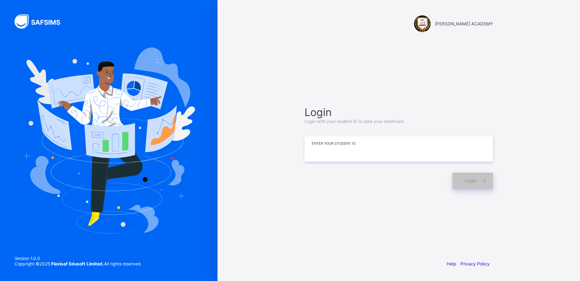
click at [320, 151] on input at bounding box center [399, 148] width 189 height 25
type input "**********"
click at [461, 176] on div "Login" at bounding box center [473, 181] width 41 height 17
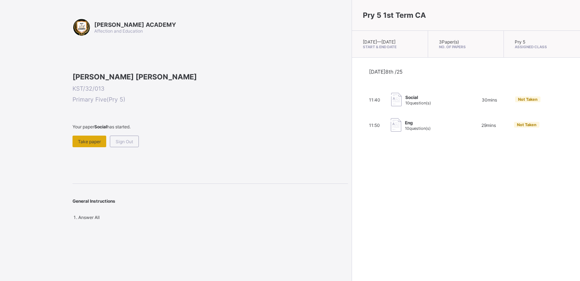
click at [84, 144] on span "Take paper" at bounding box center [89, 141] width 23 height 5
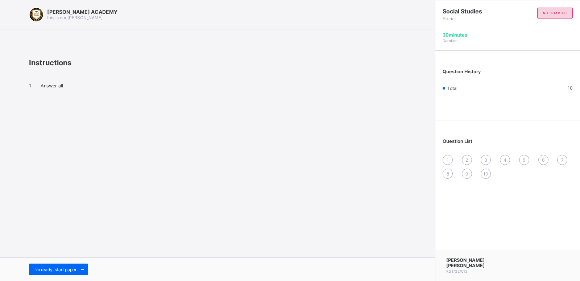
click at [447, 156] on div "1" at bounding box center [448, 160] width 10 height 10
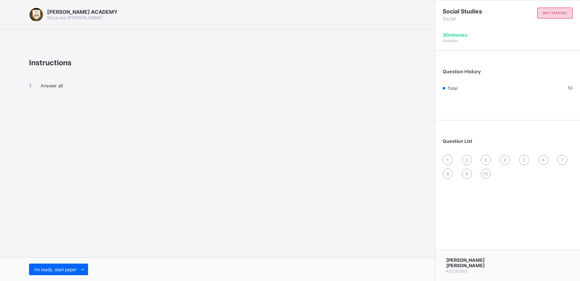
click at [447, 156] on div "1" at bounding box center [448, 160] width 10 height 10
click at [449, 162] on div "1" at bounding box center [448, 160] width 10 height 10
click at [449, 163] on div "1" at bounding box center [448, 160] width 10 height 10
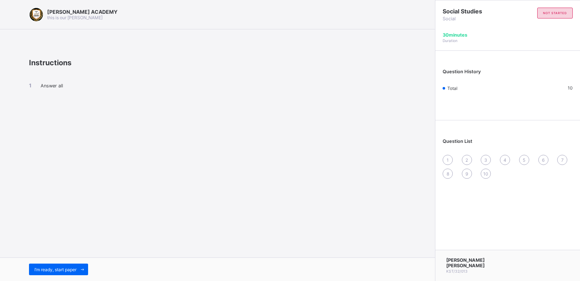
click at [449, 163] on div "1" at bounding box center [448, 160] width 10 height 10
click at [447, 164] on div "1" at bounding box center [448, 160] width 10 height 10
click at [486, 174] on span "10" at bounding box center [486, 173] width 5 height 5
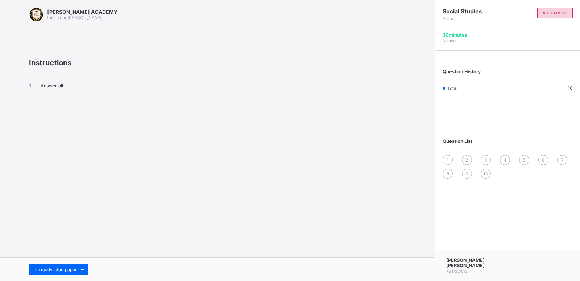
click at [446, 162] on div "1" at bounding box center [448, 160] width 10 height 10
click at [446, 161] on div "1" at bounding box center [448, 160] width 10 height 10
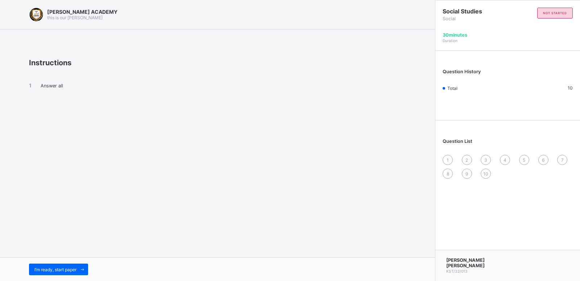
click at [446, 161] on div "1" at bounding box center [448, 160] width 10 height 10
click at [446, 162] on div "1" at bounding box center [448, 160] width 10 height 10
click at [444, 160] on div "1" at bounding box center [448, 160] width 10 height 10
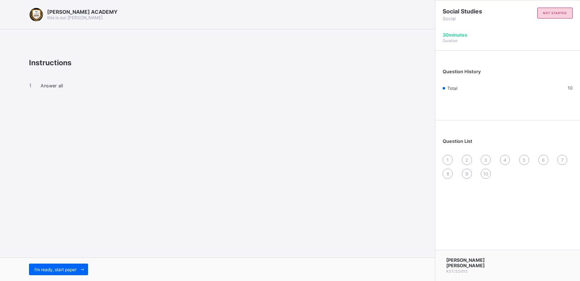
click at [444, 160] on div "1" at bounding box center [448, 160] width 10 height 10
click at [449, 162] on div "1" at bounding box center [448, 160] width 10 height 10
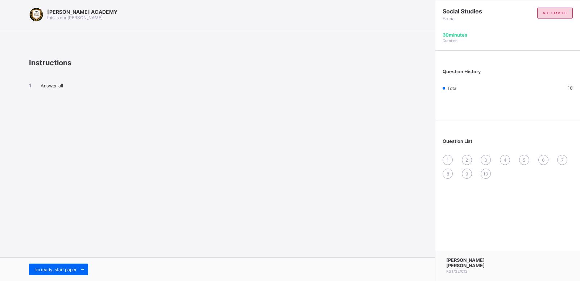
click at [449, 162] on div "1" at bounding box center [448, 160] width 10 height 10
click at [486, 155] on div "Question List 1 2 3 4 5 6 7 8 9 10" at bounding box center [508, 155] width 145 height 62
click at [448, 163] on div "1" at bounding box center [448, 160] width 10 height 10
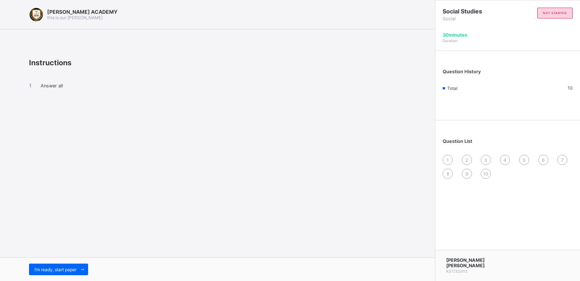
click at [448, 163] on div "1" at bounding box center [448, 160] width 10 height 10
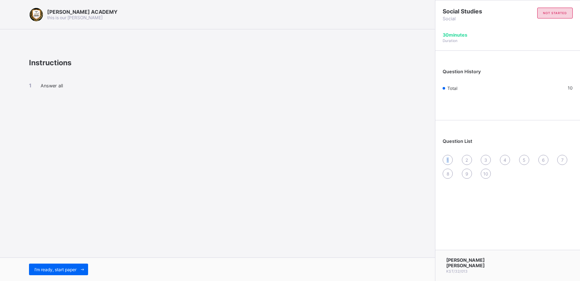
click at [448, 163] on div "1" at bounding box center [448, 160] width 10 height 10
click at [448, 164] on div "1" at bounding box center [448, 160] width 10 height 10
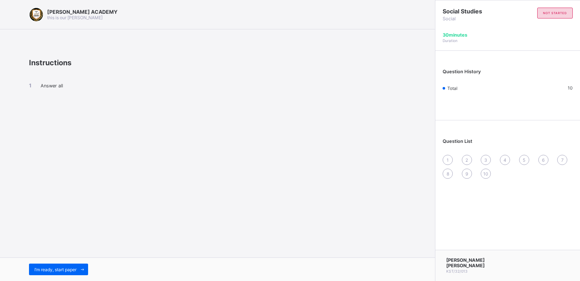
click at [448, 164] on div "1" at bounding box center [448, 160] width 10 height 10
click at [69, 271] on span "I’m ready, start paper" at bounding box center [55, 269] width 42 height 5
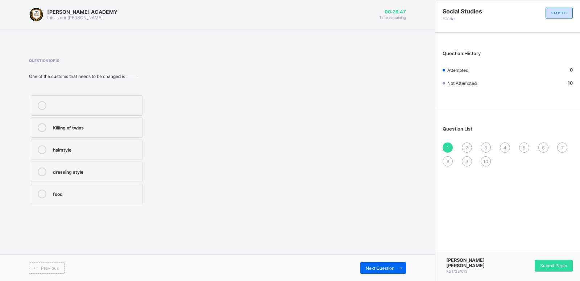
click at [68, 126] on div "Killing of twins" at bounding box center [96, 126] width 86 height 7
click at [467, 152] on div "2" at bounding box center [467, 148] width 10 height 10
click at [110, 127] on div "English" at bounding box center [96, 126] width 86 height 7
click at [485, 145] on span "3" at bounding box center [486, 147] width 3 height 5
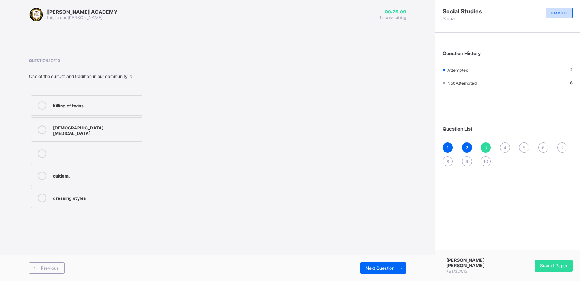
click at [56, 107] on div "Killing of twins" at bounding box center [96, 104] width 86 height 7
click at [505, 147] on span "4" at bounding box center [505, 147] width 3 height 5
click at [49, 149] on div at bounding box center [42, 149] width 15 height 9
click at [506, 148] on span "4" at bounding box center [505, 147] width 3 height 5
click at [525, 148] on span "5" at bounding box center [524, 147] width 3 height 5
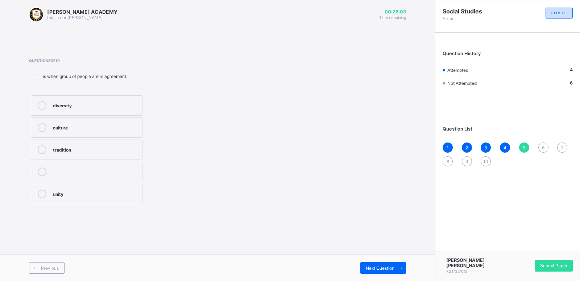
click at [94, 126] on div "culture" at bounding box center [96, 126] width 86 height 7
click at [545, 148] on span "6" at bounding box center [543, 147] width 3 height 5
click at [61, 156] on label "cousin" at bounding box center [87, 150] width 112 height 20
click at [563, 149] on span "7" at bounding box center [563, 147] width 3 height 5
click at [69, 169] on div "two" at bounding box center [96, 171] width 86 height 7
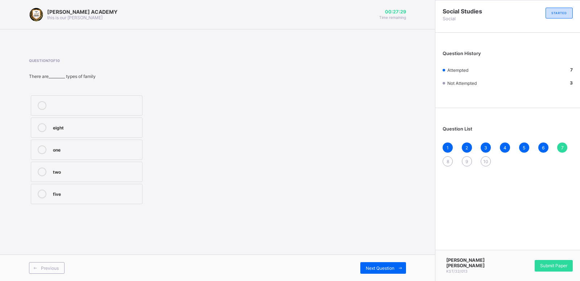
click at [447, 161] on div "8" at bounding box center [448, 161] width 10 height 10
click at [72, 174] on div "unity" at bounding box center [96, 171] width 86 height 7
click at [466, 164] on span "9" at bounding box center [467, 161] width 3 height 5
click at [115, 172] on div "nuclear family." at bounding box center [96, 171] width 86 height 7
click at [486, 159] on span "10" at bounding box center [486, 161] width 5 height 5
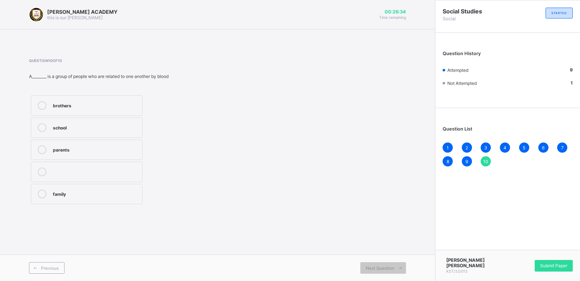
click at [107, 200] on label "family" at bounding box center [87, 194] width 112 height 20
click at [550, 267] on span "Submit Paper" at bounding box center [554, 265] width 27 height 5
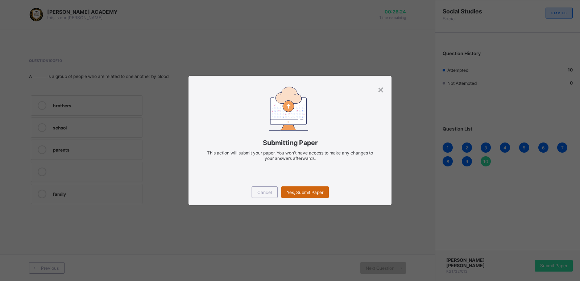
click at [317, 195] on span "Yes, Submit Paper" at bounding box center [305, 192] width 37 height 5
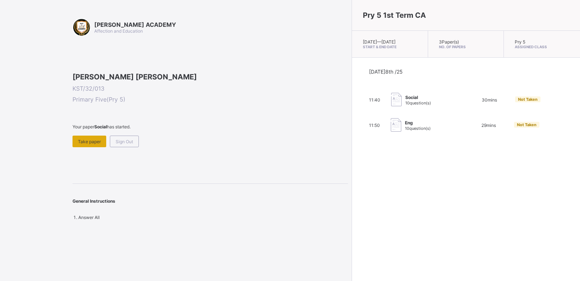
click at [99, 144] on span "Take paper" at bounding box center [89, 141] width 23 height 5
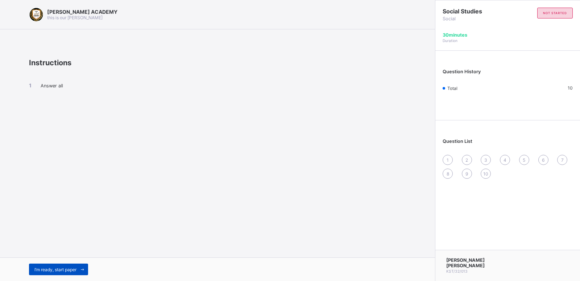
click at [49, 268] on span "I’m ready, start paper" at bounding box center [55, 269] width 42 height 5
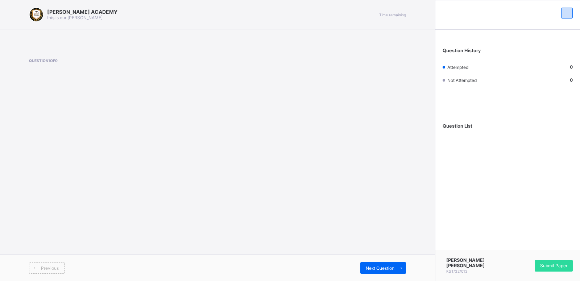
click at [453, 122] on div "Question List" at bounding box center [508, 128] width 145 height 38
click at [449, 152] on div "Question History Attempted 0 Not Attempted 0 Question List [PERSON_NAME] [PERSO…" at bounding box center [507, 140] width 145 height 281
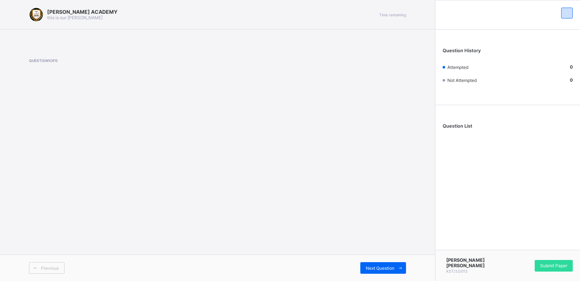
click at [449, 152] on div "Question History Attempted 0 Not Attempted 0 Question List [PERSON_NAME] [PERSO…" at bounding box center [507, 140] width 145 height 281
click at [387, 268] on span "Next Question" at bounding box center [380, 268] width 29 height 5
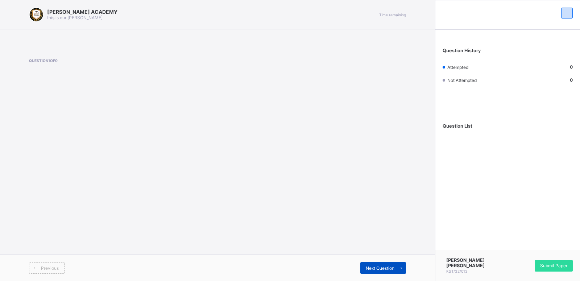
click at [387, 268] on span "Next Question" at bounding box center [380, 268] width 29 height 5
click at [517, 270] on div "Submit Paper" at bounding box center [540, 266] width 65 height 12
drag, startPoint x: 517, startPoint y: 270, endPoint x: 533, endPoint y: 272, distance: 16.0
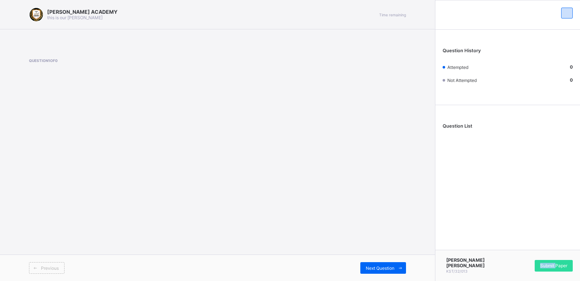
click at [518, 270] on div "Submit Paper" at bounding box center [540, 266] width 65 height 12
click at [520, 270] on div "Submit Paper" at bounding box center [540, 266] width 65 height 12
click at [523, 271] on div "Submit Paper" at bounding box center [540, 266] width 65 height 12
click at [541, 268] on span "Submit Paper" at bounding box center [554, 265] width 27 height 5
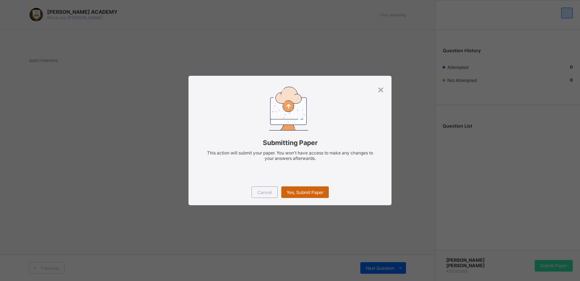
click at [320, 191] on span "Yes, Submit Paper" at bounding box center [305, 192] width 37 height 5
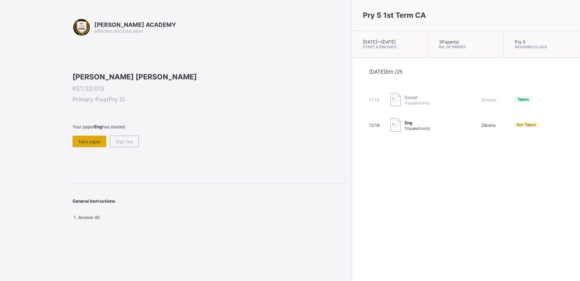
click at [93, 147] on div "Take paper" at bounding box center [90, 142] width 34 height 12
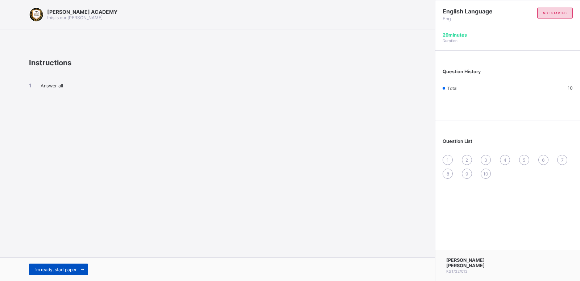
click at [67, 268] on span "I’m ready, start paper" at bounding box center [55, 269] width 42 height 5
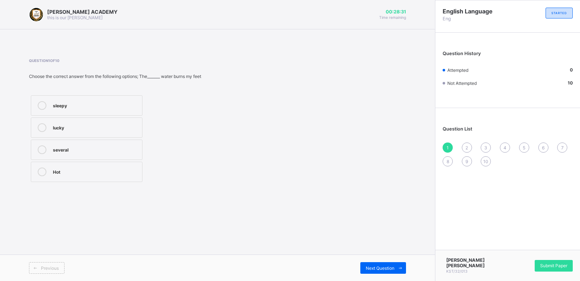
click at [60, 178] on label "Hot" at bounding box center [87, 172] width 112 height 20
click at [466, 145] on div "2" at bounding box center [467, 148] width 10 height 10
click at [60, 196] on div "lucky, excited" at bounding box center [96, 193] width 86 height 7
click at [486, 147] on span "3" at bounding box center [486, 147] width 3 height 5
click at [73, 112] on label "sleepy" at bounding box center [87, 105] width 112 height 20
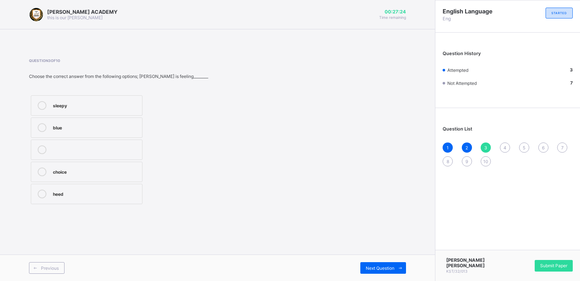
click at [507, 145] on div "4" at bounding box center [505, 148] width 10 height 10
click at [77, 193] on div "severel" at bounding box center [96, 193] width 86 height 7
click at [525, 150] on span "5" at bounding box center [524, 147] width 3 height 5
click at [69, 153] on div "mood" at bounding box center [102, 155] width 98 height 9
click at [541, 148] on div "6" at bounding box center [544, 148] width 10 height 10
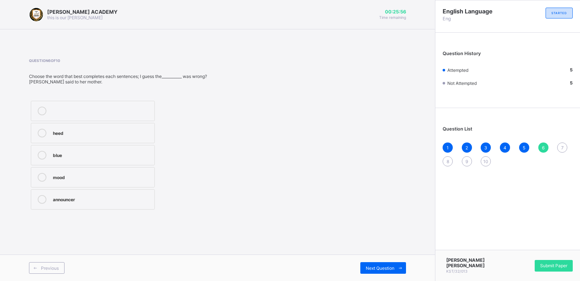
click at [79, 196] on div "announcer" at bounding box center [102, 198] width 98 height 7
click at [563, 145] on span "7" at bounding box center [563, 147] width 3 height 5
click at [73, 156] on div "mood" at bounding box center [102, 154] width 98 height 7
click at [449, 163] on div "8" at bounding box center [448, 161] width 10 height 10
click at [135, 108] on div "heed" at bounding box center [100, 110] width 95 height 7
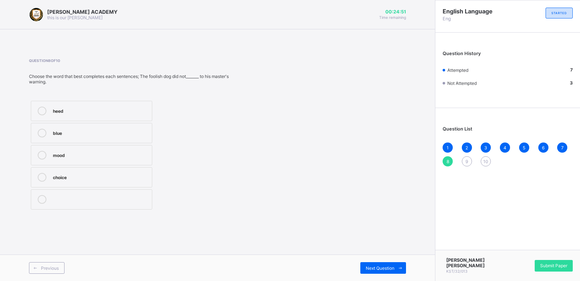
click at [467, 159] on span "9" at bounding box center [467, 161] width 3 height 5
click at [110, 199] on label "drenched" at bounding box center [91, 194] width 120 height 20
click at [486, 160] on span "10" at bounding box center [486, 161] width 5 height 5
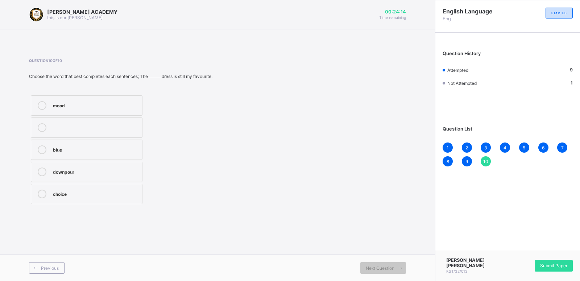
click at [66, 153] on div "blue" at bounding box center [96, 149] width 86 height 9
click at [551, 264] on div "Submit Paper" at bounding box center [554, 266] width 38 height 12
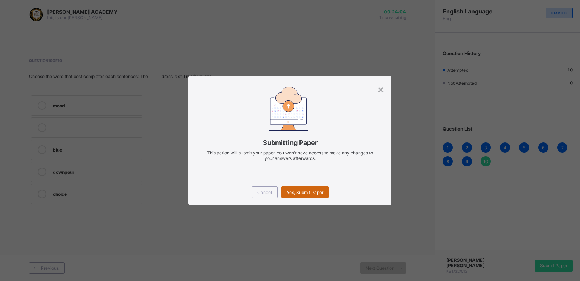
click at [302, 193] on span "Yes, Submit Paper" at bounding box center [305, 192] width 37 height 5
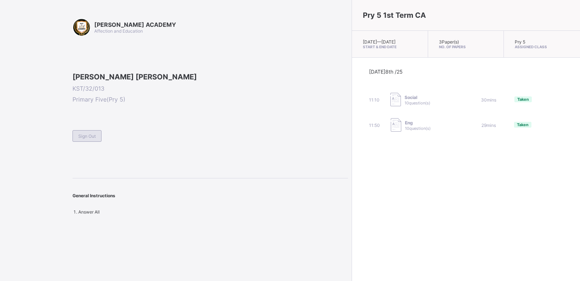
click at [85, 139] on span "Sign Out" at bounding box center [86, 136] width 17 height 5
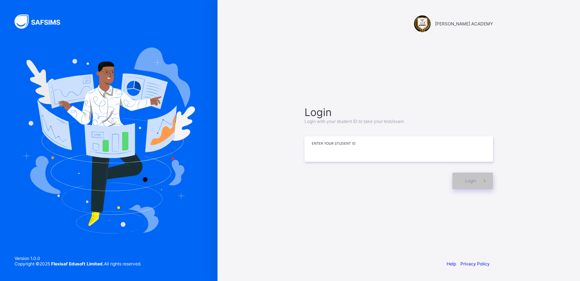
click at [314, 157] on input at bounding box center [399, 148] width 189 height 25
type input "**********"
click at [464, 176] on div "Login" at bounding box center [473, 181] width 41 height 17
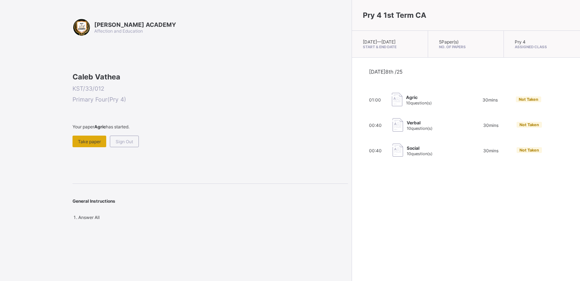
click at [89, 144] on span "Take paper" at bounding box center [89, 141] width 23 height 5
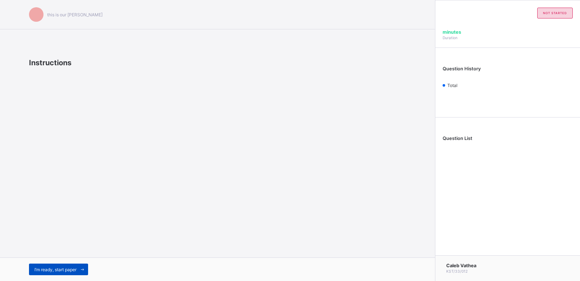
click at [61, 268] on span "I’m ready, start paper" at bounding box center [55, 269] width 42 height 5
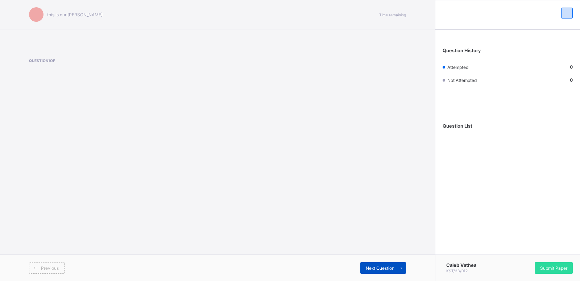
click at [400, 264] on span at bounding box center [401, 268] width 12 height 12
click at [379, 265] on div "Next Question" at bounding box center [384, 268] width 46 height 12
click at [400, 267] on icon at bounding box center [400, 268] width 5 height 5
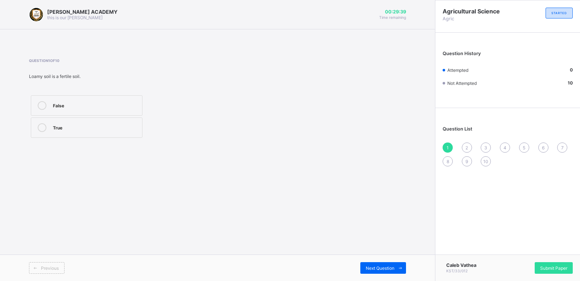
click at [136, 103] on div "False" at bounding box center [96, 104] width 86 height 7
click at [389, 267] on span "Next Question" at bounding box center [380, 268] width 29 height 5
click at [138, 131] on div "earth" at bounding box center [96, 127] width 86 height 9
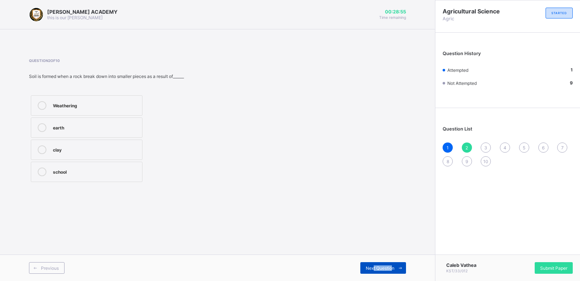
drag, startPoint x: 373, startPoint y: 279, endPoint x: 392, endPoint y: 268, distance: 22.4
click at [392, 268] on div "Previous Next Question" at bounding box center [217, 268] width 435 height 26
click at [335, 228] on div "[PERSON_NAME] ACADEMY this is our [PERSON_NAME] 00:28:53 Time remaining Questio…" at bounding box center [217, 140] width 435 height 281
click at [395, 270] on span at bounding box center [401, 268] width 12 height 12
click at [110, 100] on label "True" at bounding box center [87, 105] width 112 height 20
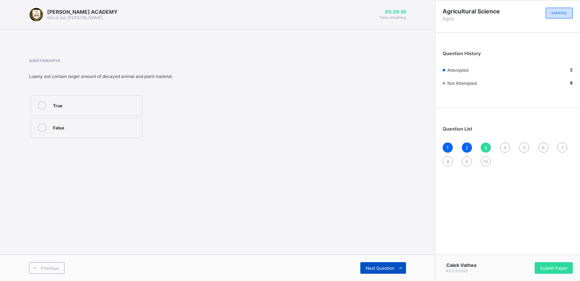
click at [400, 266] on icon at bounding box center [400, 268] width 5 height 5
click at [118, 126] on div "True" at bounding box center [96, 126] width 86 height 7
click at [398, 271] on span at bounding box center [401, 268] width 12 height 12
click at [504, 143] on div "4" at bounding box center [505, 148] width 10 height 10
click at [138, 133] on label "True" at bounding box center [87, 128] width 112 height 20
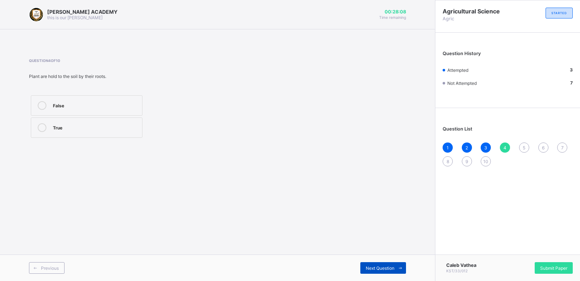
click at [365, 264] on div "Next Question" at bounding box center [384, 268] width 46 height 12
click at [501, 149] on div "4" at bounding box center [505, 148] width 10 height 10
click at [131, 126] on div "True" at bounding box center [96, 126] width 86 height 7
click at [399, 270] on icon at bounding box center [400, 268] width 5 height 5
click at [125, 105] on div "True" at bounding box center [96, 104] width 86 height 7
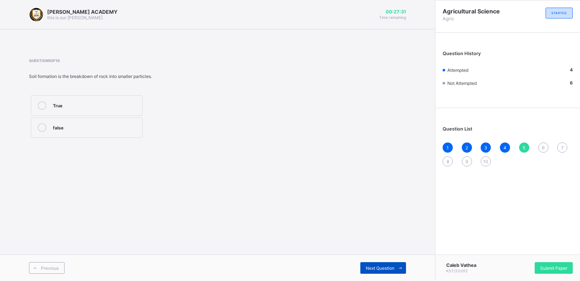
click at [399, 266] on icon at bounding box center [400, 268] width 5 height 5
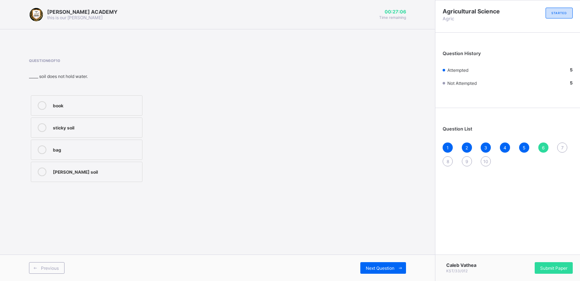
click at [127, 172] on div "[PERSON_NAME] soil" at bounding box center [96, 171] width 86 height 7
click at [399, 265] on span at bounding box center [401, 268] width 12 height 12
click at [542, 143] on div "6" at bounding box center [544, 148] width 10 height 10
click at [124, 174] on div "[PERSON_NAME] soil" at bounding box center [96, 171] width 86 height 7
click at [401, 266] on span at bounding box center [401, 268] width 12 height 12
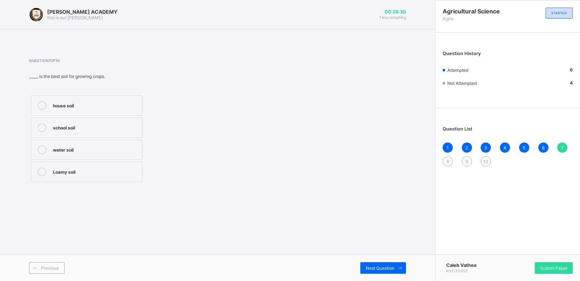
click at [116, 168] on div "Loamy soil" at bounding box center [96, 171] width 86 height 7
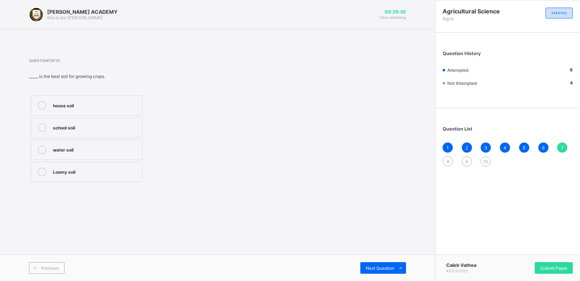
click at [116, 168] on div "Loamy soil" at bounding box center [96, 171] width 86 height 7
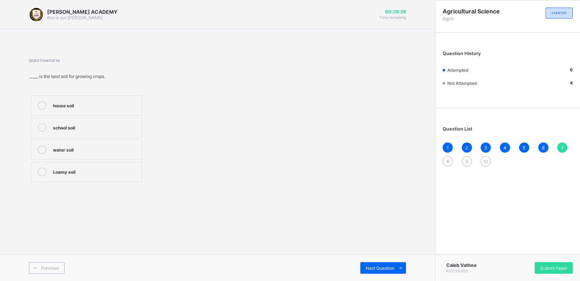
click at [284, 203] on div "[PERSON_NAME] ACADEMY this is our [PERSON_NAME] 00:26:28 Time remaining Questio…" at bounding box center [217, 140] width 435 height 281
click at [399, 267] on icon at bounding box center [400, 268] width 5 height 5
click at [560, 147] on div "7" at bounding box center [563, 148] width 10 height 10
click at [113, 176] on label "Loamy soil" at bounding box center [87, 172] width 112 height 20
click at [400, 266] on icon at bounding box center [400, 268] width 5 height 5
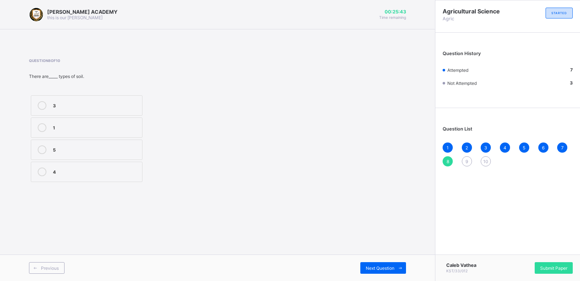
click at [106, 100] on label "3" at bounding box center [87, 105] width 112 height 20
click at [401, 266] on icon at bounding box center [400, 268] width 5 height 5
click at [103, 100] on label "True" at bounding box center [87, 105] width 112 height 20
click at [400, 266] on span at bounding box center [401, 268] width 12 height 12
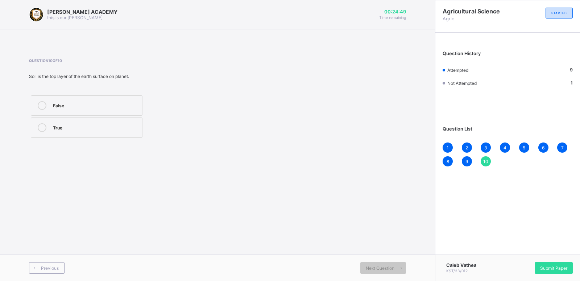
click at [99, 103] on div "False" at bounding box center [96, 104] width 86 height 7
click at [556, 267] on span "Submit Paper" at bounding box center [554, 268] width 27 height 5
click at [0, 0] on div "× Submitting Paper This action will submit your paper. You won't have access to…" at bounding box center [0, 0] width 0 height 0
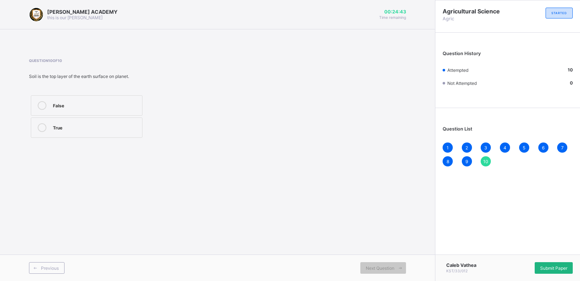
click at [0, 0] on div "× Submitting Paper This action will submit your paper. You won't have access to…" at bounding box center [0, 0] width 0 height 0
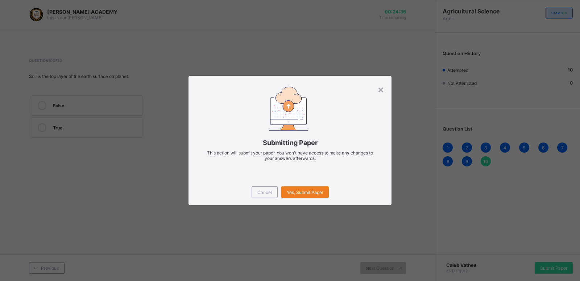
click at [427, 259] on div "× Submitting Paper This action will submit your paper. You won't have access to…" at bounding box center [290, 140] width 580 height 281
click at [412, 238] on div "× Submitting Paper This action will submit your paper. You won't have access to…" at bounding box center [290, 140] width 580 height 281
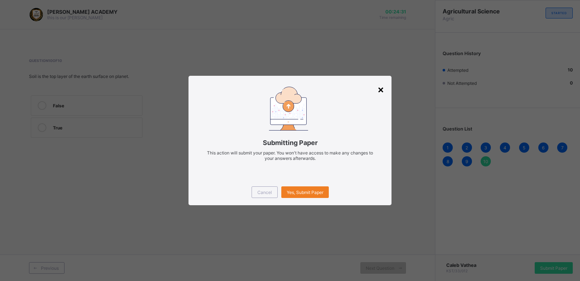
click at [379, 86] on div "×" at bounding box center [381, 89] width 7 height 12
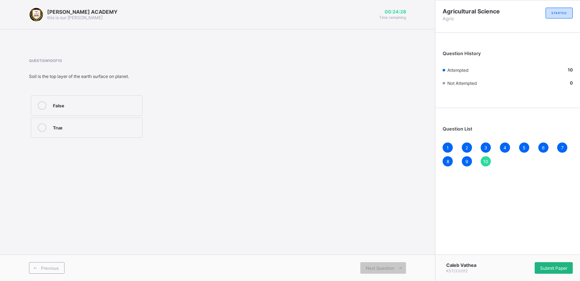
click at [546, 267] on span "Submit Paper" at bounding box center [554, 268] width 27 height 5
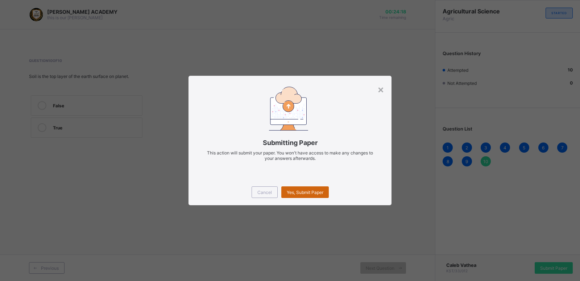
click at [313, 187] on div "Yes, Submit Paper" at bounding box center [306, 192] width 48 height 12
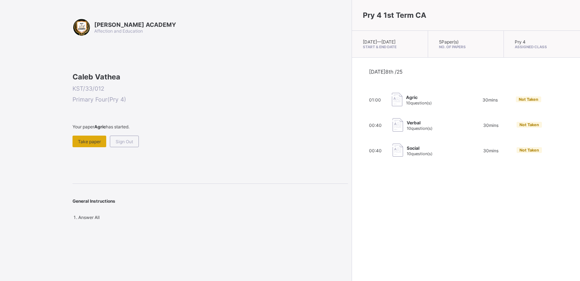
click at [83, 144] on span "Take paper" at bounding box center [89, 141] width 23 height 5
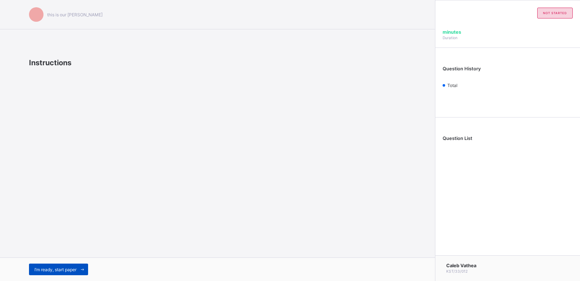
click at [43, 266] on div "I’m ready, start paper" at bounding box center [58, 270] width 59 height 12
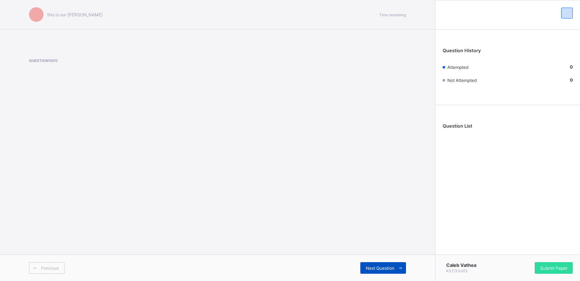
click at [389, 267] on span "Next Question" at bounding box center [380, 268] width 29 height 5
click at [399, 264] on span at bounding box center [401, 268] width 12 height 12
click at [398, 267] on icon at bounding box center [400, 268] width 5 height 5
click at [399, 265] on span at bounding box center [401, 268] width 12 height 12
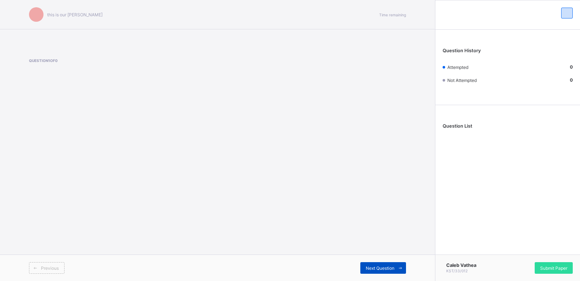
click at [399, 264] on span at bounding box center [401, 268] width 12 height 12
click at [401, 262] on div "Previous Next Question" at bounding box center [217, 268] width 435 height 26
click at [401, 264] on span at bounding box center [401, 268] width 12 height 12
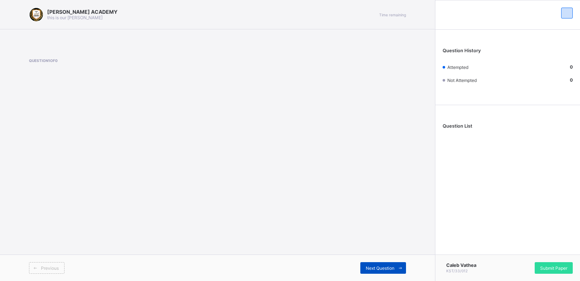
click at [401, 264] on span at bounding box center [401, 268] width 12 height 12
click at [401, 268] on icon at bounding box center [400, 268] width 5 height 5
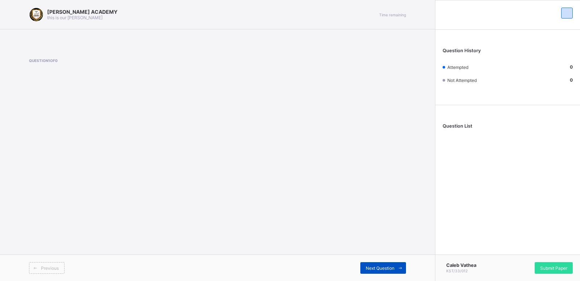
click at [401, 268] on icon at bounding box center [400, 268] width 5 height 5
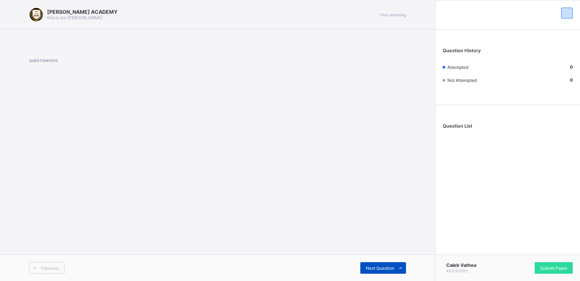
click at [401, 268] on icon at bounding box center [400, 268] width 5 height 5
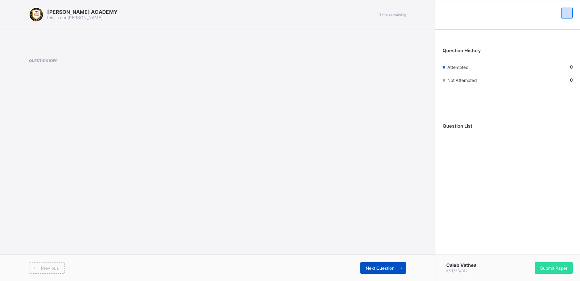
click at [388, 265] on div "Next Question" at bounding box center [384, 268] width 46 height 12
click at [400, 264] on span at bounding box center [401, 268] width 12 height 12
click at [399, 267] on icon at bounding box center [400, 268] width 5 height 5
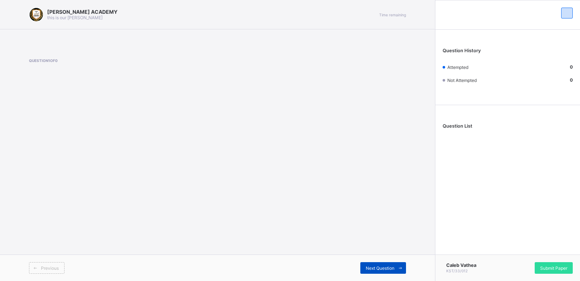
click at [397, 267] on span at bounding box center [401, 268] width 12 height 12
click at [400, 264] on span at bounding box center [401, 268] width 12 height 12
click at [451, 126] on span "Question List" at bounding box center [458, 125] width 30 height 5
click at [336, 176] on div "[PERSON_NAME] ACADEMY this is our [PERSON_NAME] Time remaining Question 1 of 0 …" at bounding box center [217, 140] width 435 height 281
click at [544, 270] on span "Submit Paper" at bounding box center [554, 268] width 27 height 5
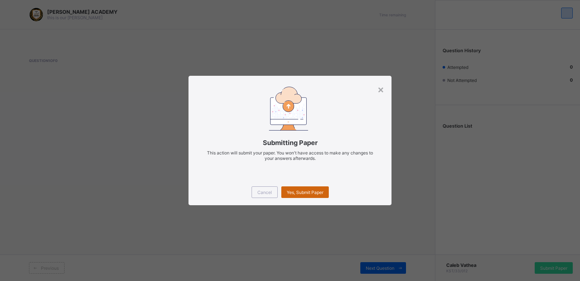
click at [316, 195] on div "Yes, Submit Paper" at bounding box center [306, 192] width 48 height 12
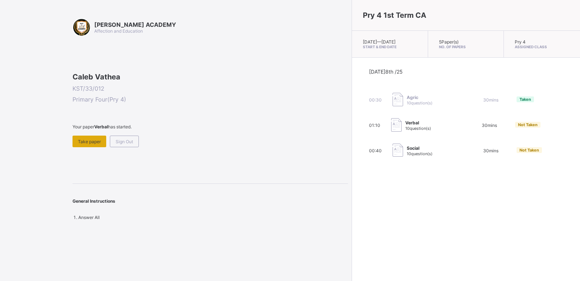
click at [95, 144] on span "Take paper" at bounding box center [89, 141] width 23 height 5
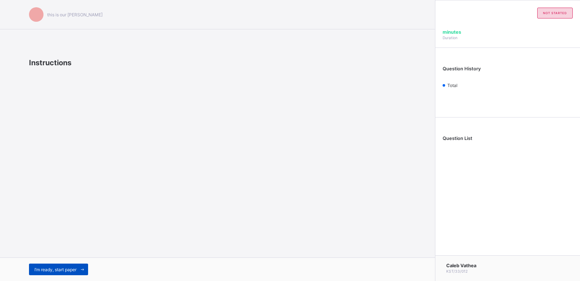
click at [80, 268] on span at bounding box center [83, 270] width 12 height 12
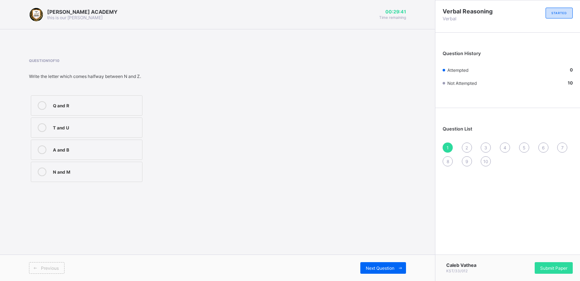
click at [68, 176] on label "N and M" at bounding box center [87, 172] width 112 height 20
click at [403, 266] on icon at bounding box center [400, 268] width 5 height 5
click at [124, 151] on div "P" at bounding box center [96, 148] width 86 height 7
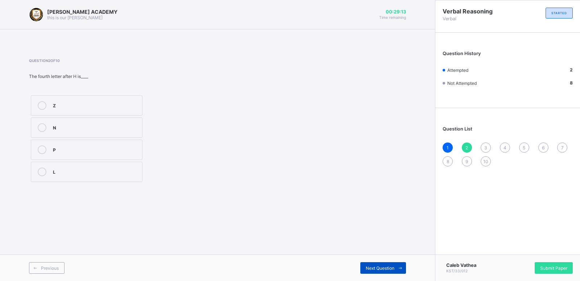
click at [404, 270] on span at bounding box center [401, 268] width 12 height 12
click at [118, 122] on label "M" at bounding box center [87, 128] width 112 height 20
click at [400, 266] on icon at bounding box center [400, 268] width 5 height 5
click at [87, 143] on label "Z" at bounding box center [87, 150] width 112 height 20
click at [399, 266] on icon at bounding box center [400, 268] width 5 height 5
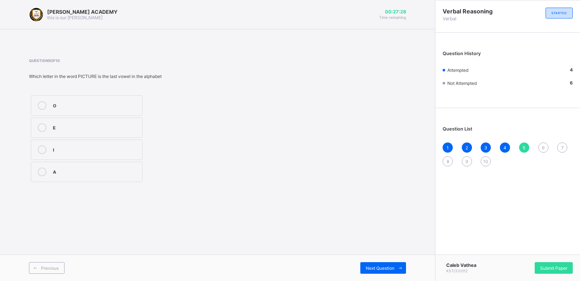
click at [109, 100] on label "O" at bounding box center [87, 105] width 112 height 20
click at [400, 266] on icon at bounding box center [400, 268] width 5 height 5
click at [107, 177] on label "None" at bounding box center [87, 172] width 112 height 20
click at [128, 102] on div "4" at bounding box center [96, 104] width 86 height 7
click at [44, 169] on icon at bounding box center [42, 172] width 9 height 9
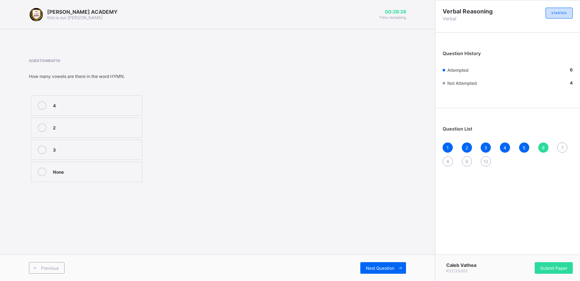
click at [562, 143] on div "Question List 1 2 3 4 5 6 7 8 9 10" at bounding box center [508, 143] width 145 height 62
click at [562, 143] on div "7" at bounding box center [563, 148] width 10 height 10
click at [120, 127] on div "B" at bounding box center [96, 126] width 86 height 7
click at [402, 266] on icon at bounding box center [400, 268] width 5 height 5
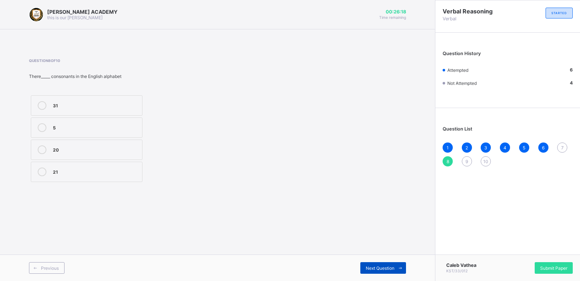
click at [402, 266] on icon at bounding box center [400, 268] width 5 height 5
click at [111, 149] on div "5" at bounding box center [96, 148] width 86 height 7
click at [397, 266] on span at bounding box center [401, 268] width 12 height 12
click at [444, 160] on div "8" at bounding box center [448, 161] width 10 height 10
click at [115, 172] on div "21" at bounding box center [96, 171] width 86 height 7
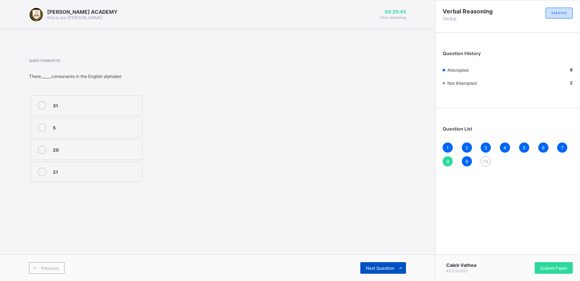
click at [399, 267] on icon at bounding box center [400, 268] width 5 height 5
click at [447, 160] on div "8" at bounding box center [448, 161] width 10 height 10
click at [128, 173] on div "21" at bounding box center [96, 171] width 86 height 7
click at [402, 266] on icon at bounding box center [400, 268] width 5 height 5
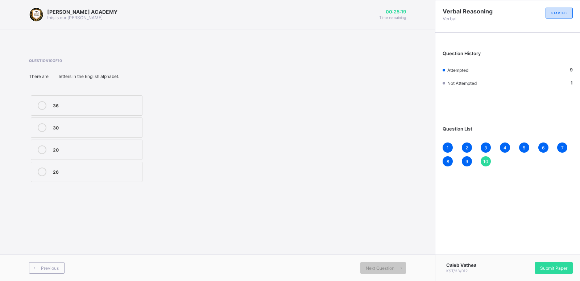
click at [137, 173] on div "26" at bounding box center [96, 171] width 86 height 7
click at [558, 265] on div "Submit Paper" at bounding box center [554, 268] width 38 height 12
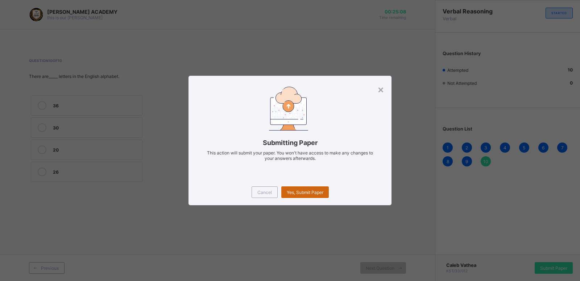
click at [308, 192] on span "Yes, Submit Paper" at bounding box center [305, 192] width 37 height 5
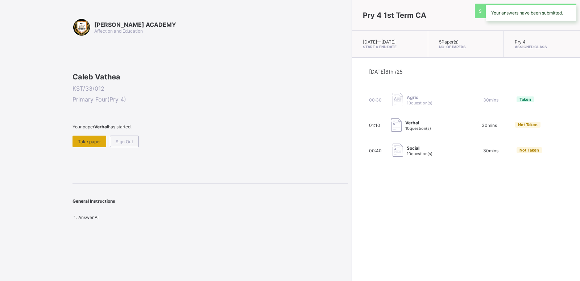
click at [91, 144] on span "Take paper" at bounding box center [89, 141] width 23 height 5
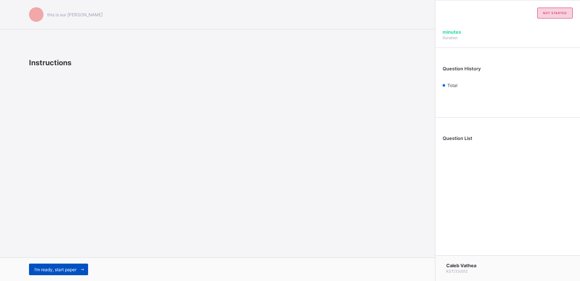
click at [75, 268] on span "I’m ready, start paper" at bounding box center [55, 269] width 42 height 5
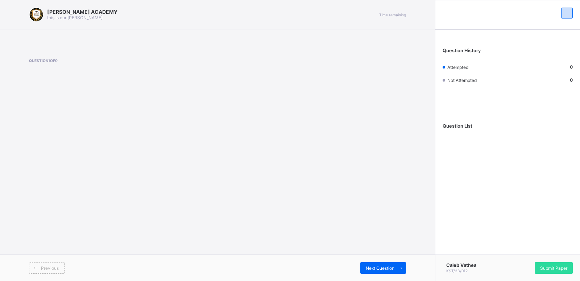
click at [550, 259] on div "Caleb Vathea KST/33/012 Submit Paper" at bounding box center [507, 268] width 145 height 26
click at [554, 266] on span "Submit Paper" at bounding box center [554, 268] width 27 height 5
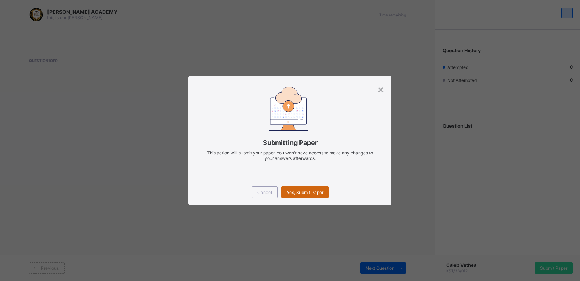
click at [298, 193] on span "Yes, Submit Paper" at bounding box center [305, 192] width 37 height 5
click at [379, 88] on div "×" at bounding box center [381, 89] width 7 height 12
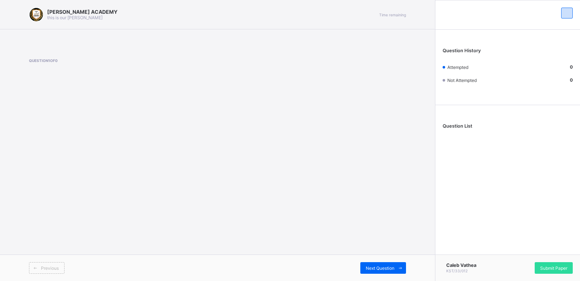
click at [379, 88] on div "Question 1 of 0" at bounding box center [217, 74] width 377 height 52
click at [401, 265] on span at bounding box center [401, 268] width 12 height 12
click at [400, 265] on span at bounding box center [401, 268] width 12 height 12
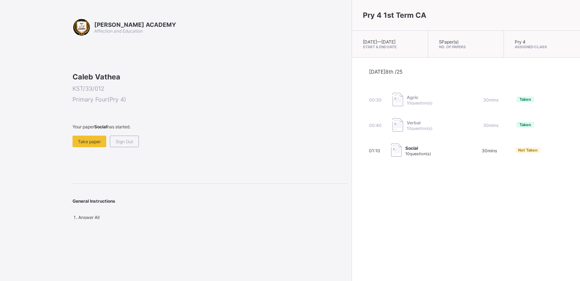
drag, startPoint x: 203, startPoint y: 184, endPoint x: 181, endPoint y: 186, distance: 22.7
click at [181, 147] on div "Your paper Social has started. Take paper Sign Out" at bounding box center [211, 135] width 276 height 23
click at [53, 190] on div "[PERSON_NAME] ACADEMY Affection and Education Caleb Vathea KST/33/012 Primary F…" at bounding box center [174, 140] width 348 height 281
click at [92, 144] on span "Take paper" at bounding box center [89, 141] width 23 height 5
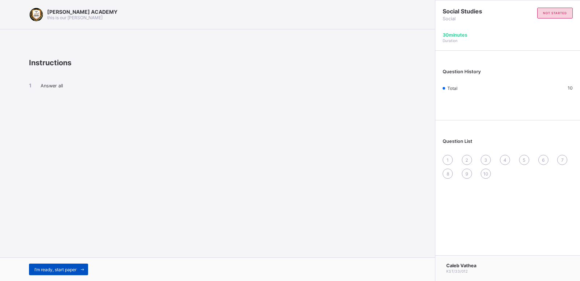
click at [67, 270] on span "I’m ready, start paper" at bounding box center [55, 269] width 42 height 5
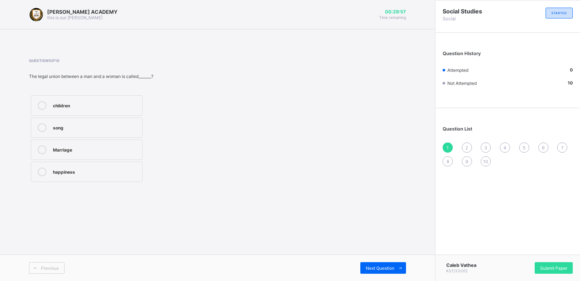
click at [238, 142] on div "Question 1 of 10 The legal union between a man and a woman is called_______? ch…" at bounding box center [217, 121] width 377 height 126
click at [110, 143] on label "Marriage" at bounding box center [87, 150] width 112 height 20
click at [400, 264] on span at bounding box center [401, 268] width 12 height 12
click at [132, 105] on div "father's brother" at bounding box center [96, 104] width 86 height 7
click at [485, 148] on div "3" at bounding box center [486, 148] width 10 height 10
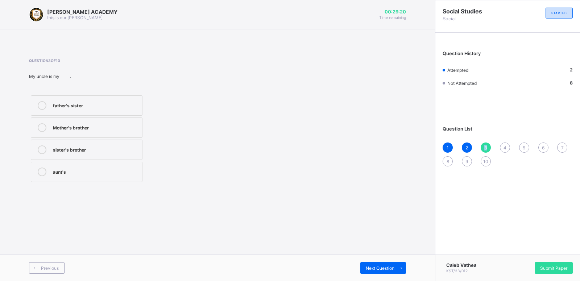
click at [485, 148] on div "3" at bounding box center [486, 148] width 10 height 10
click at [352, 140] on div "Question 3 of 10 My uncle is my______. father's sister Mother's brother sister'…" at bounding box center [217, 121] width 377 height 126
click at [100, 128] on div "Mother's brother" at bounding box center [96, 126] width 86 height 7
click at [404, 264] on span at bounding box center [401, 268] width 12 height 12
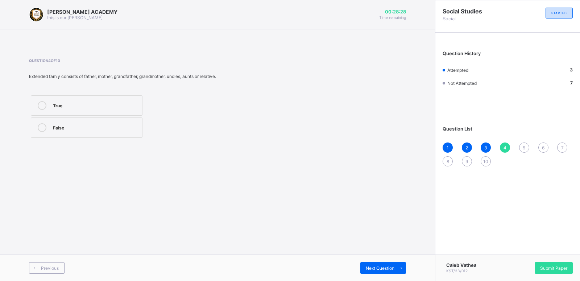
click at [125, 103] on div "True" at bounding box center [96, 104] width 86 height 7
click at [526, 147] on span "5" at bounding box center [524, 147] width 3 height 5
click at [110, 98] on label "Nuclear Family" at bounding box center [87, 105] width 112 height 20
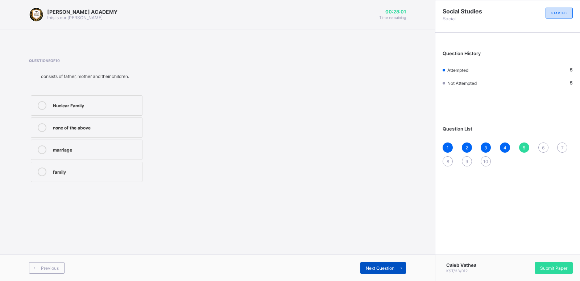
click at [399, 266] on span at bounding box center [401, 268] width 12 height 12
click at [399, 266] on icon at bounding box center [400, 268] width 5 height 5
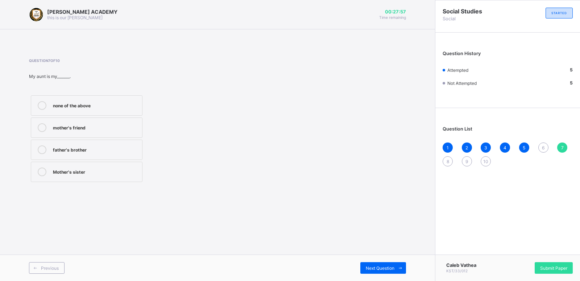
click at [541, 144] on div "1 2 3 4 5 6 7 8 9 10" at bounding box center [508, 155] width 130 height 24
click at [542, 145] on div "6" at bounding box center [544, 148] width 10 height 10
click at [110, 171] on div "2" at bounding box center [96, 171] width 86 height 7
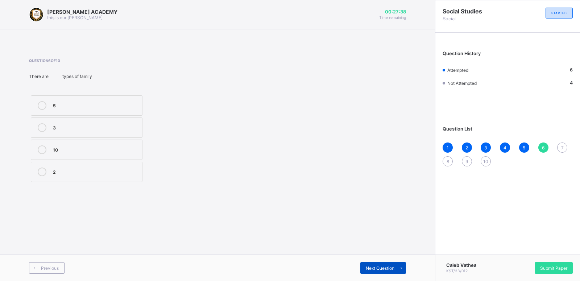
click at [397, 264] on span at bounding box center [401, 268] width 12 height 12
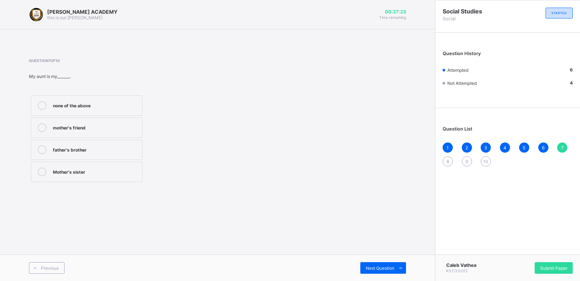
click at [132, 178] on label "Mother's sister" at bounding box center [87, 172] width 112 height 20
click at [399, 265] on span at bounding box center [401, 268] width 12 height 12
click at [127, 98] on label "Parents's parent" at bounding box center [87, 105] width 112 height 20
click at [401, 263] on span at bounding box center [401, 268] width 12 height 12
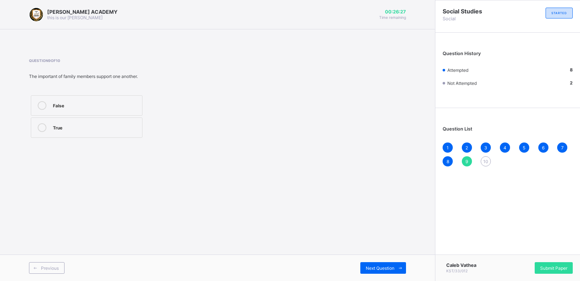
click at [91, 134] on label "True" at bounding box center [87, 128] width 112 height 20
click at [403, 266] on icon at bounding box center [400, 268] width 5 height 5
click at [127, 100] on label "True" at bounding box center [87, 105] width 112 height 20
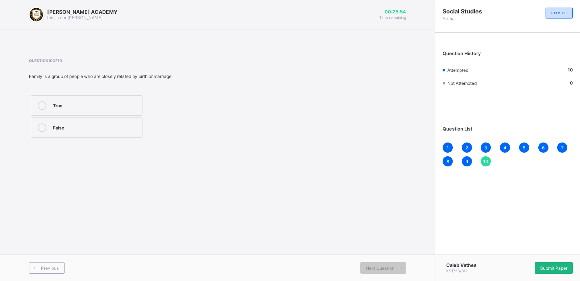
click at [549, 268] on span "Submit Paper" at bounding box center [554, 268] width 27 height 5
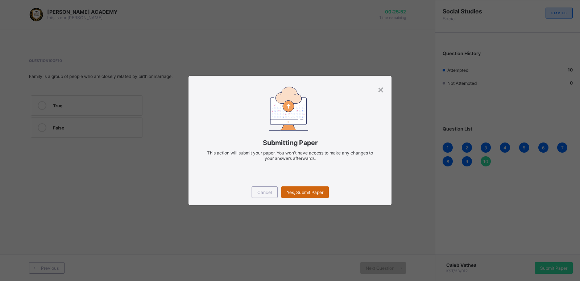
click at [311, 190] on span "Yes, Submit Paper" at bounding box center [305, 192] width 37 height 5
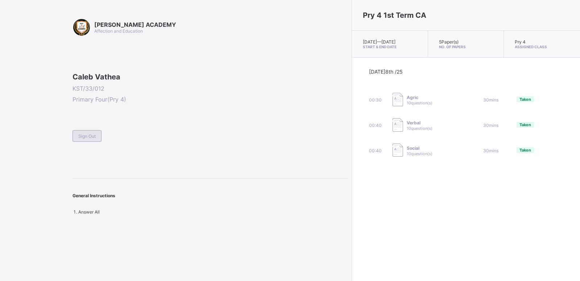
click at [88, 139] on span "Sign Out" at bounding box center [86, 136] width 17 height 5
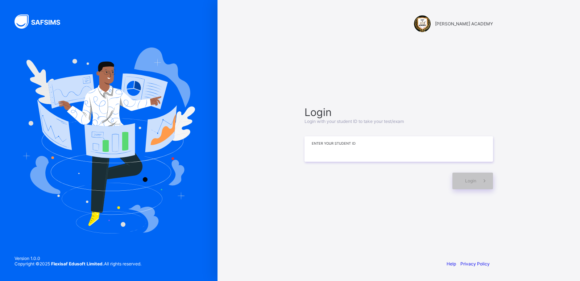
click at [320, 159] on input at bounding box center [399, 148] width 189 height 25
type input "**********"
click at [465, 175] on div "Login" at bounding box center [473, 181] width 41 height 17
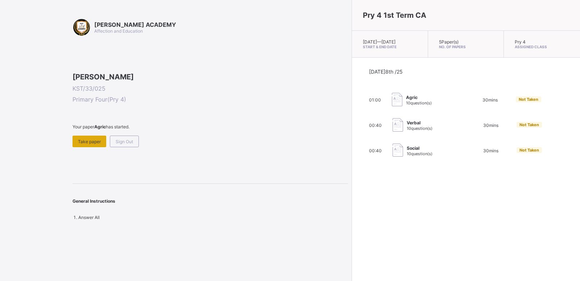
click at [80, 147] on div "Take paper" at bounding box center [90, 142] width 34 height 12
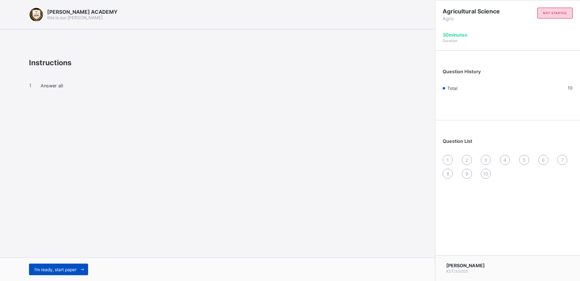
click at [67, 265] on div "I’m ready, start paper" at bounding box center [58, 270] width 59 height 12
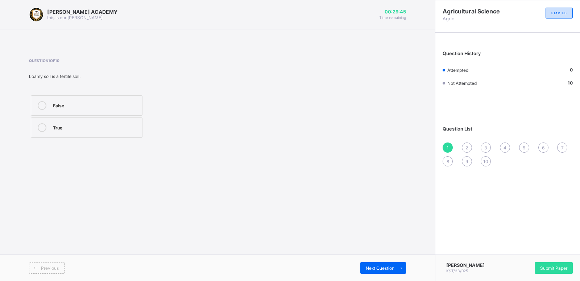
click at [75, 121] on label "True" at bounding box center [87, 128] width 112 height 20
click at [448, 142] on div "Question List 1 2 3 4 5 6 7 8 9 10" at bounding box center [508, 143] width 145 height 62
click at [466, 145] on div "2" at bounding box center [467, 148] width 10 height 10
click at [124, 98] on label "Weathering" at bounding box center [87, 105] width 112 height 20
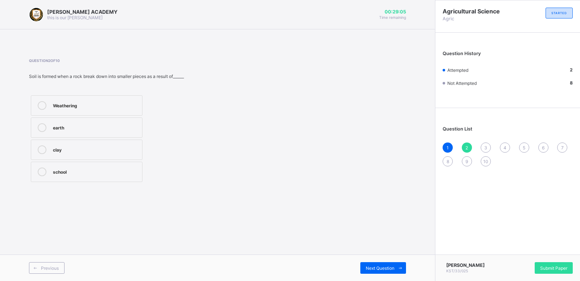
click at [485, 144] on div "3" at bounding box center [486, 148] width 10 height 10
click at [111, 127] on div "False" at bounding box center [96, 126] width 86 height 7
click at [503, 141] on div "Question List 1 2 3 4 5 6 7 8 9 10" at bounding box center [508, 143] width 145 height 62
click at [504, 145] on div "4" at bounding box center [505, 148] width 10 height 10
click at [126, 123] on label "True" at bounding box center [87, 128] width 112 height 20
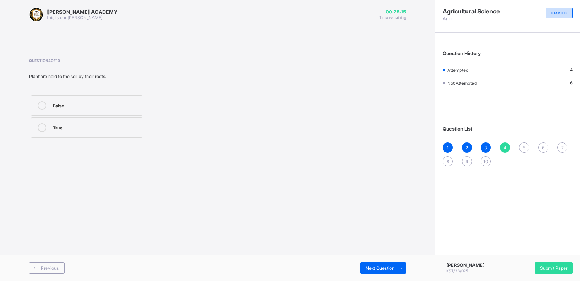
click at [523, 143] on div "5" at bounding box center [525, 148] width 10 height 10
click at [123, 104] on div "True" at bounding box center [96, 104] width 86 height 7
click at [543, 143] on div "6" at bounding box center [544, 148] width 10 height 10
click at [120, 169] on div "[PERSON_NAME] soil" at bounding box center [96, 171] width 86 height 7
click at [563, 143] on div "7" at bounding box center [563, 148] width 10 height 10
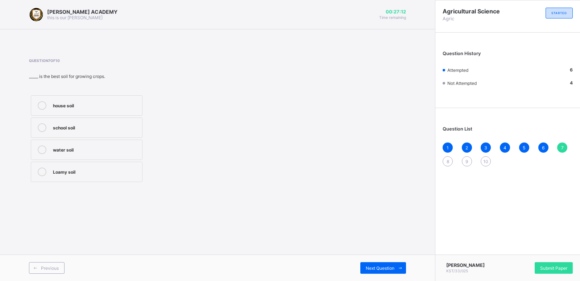
click at [82, 166] on label "Loamy soil" at bounding box center [87, 172] width 112 height 20
click at [447, 157] on div "8" at bounding box center [448, 161] width 10 height 10
click at [124, 98] on label "3" at bounding box center [87, 105] width 112 height 20
click at [465, 157] on div "1 2 3 4 5 6 7 8 9 10" at bounding box center [508, 155] width 130 height 24
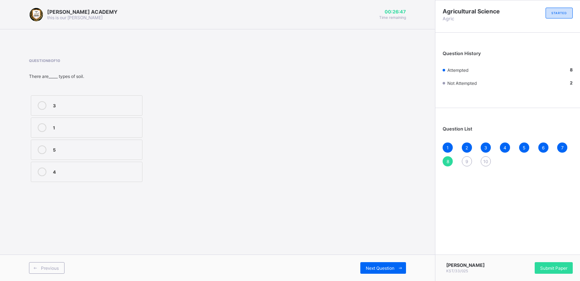
click at [465, 157] on div "1 2 3 4 5 6 7 8 9 10" at bounding box center [508, 155] width 130 height 24
click at [467, 158] on div "9" at bounding box center [467, 161] width 10 height 10
click at [104, 103] on div "True" at bounding box center [96, 104] width 86 height 7
click at [486, 157] on div "10" at bounding box center [486, 161] width 10 height 10
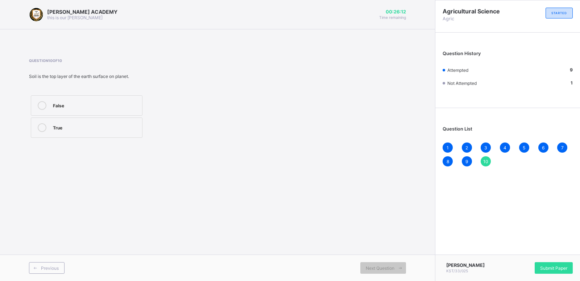
click at [99, 122] on label "True" at bounding box center [87, 128] width 112 height 20
click at [485, 157] on div "10" at bounding box center [486, 161] width 10 height 10
click at [484, 157] on div "10" at bounding box center [486, 161] width 10 height 10
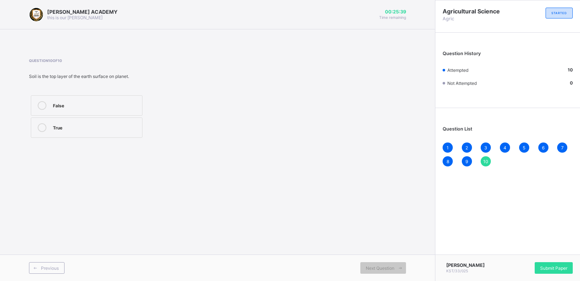
click at [484, 157] on div "10" at bounding box center [486, 161] width 10 height 10
click at [559, 262] on div "Submit Paper" at bounding box center [554, 268] width 38 height 12
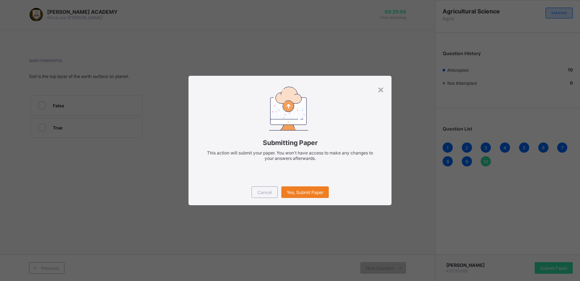
click at [311, 186] on div "Cancel Yes, Submit Paper" at bounding box center [290, 192] width 203 height 26
click at [309, 188] on div "Yes, Submit Paper" at bounding box center [306, 192] width 48 height 12
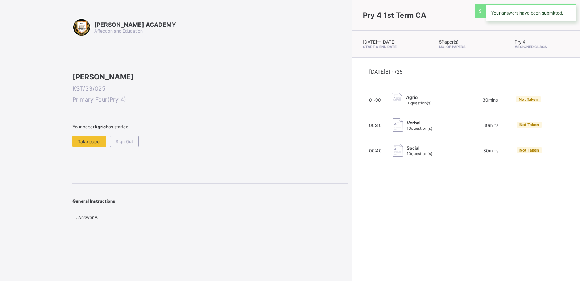
click at [352, 188] on div "Pry 4 1st Term CA [DATE] — [DATE] Start & End Date 5 Paper(s) No. of Papers Pry…" at bounding box center [466, 140] width 229 height 281
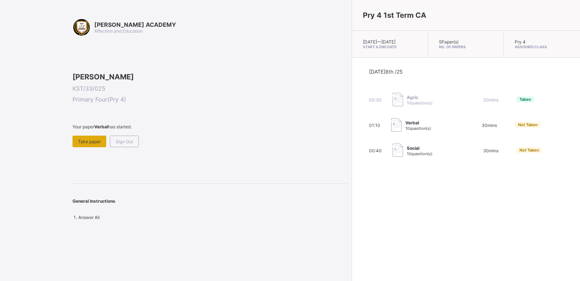
click at [93, 144] on span "Take paper" at bounding box center [89, 141] width 23 height 5
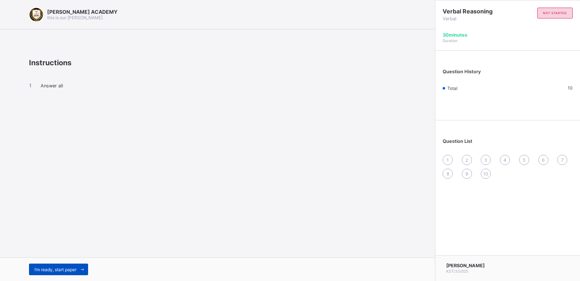
click at [65, 265] on div "I’m ready, start paper" at bounding box center [58, 270] width 59 height 12
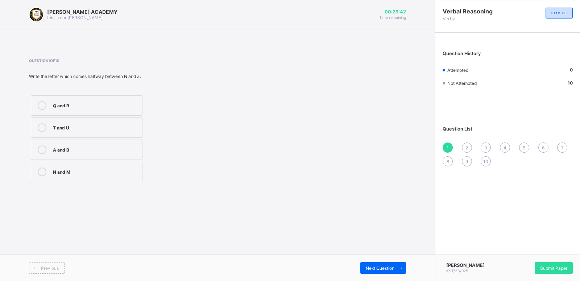
click at [88, 104] on div "Q and R" at bounding box center [96, 104] width 86 height 7
click at [468, 144] on div "2" at bounding box center [467, 148] width 10 height 10
click at [127, 168] on div "L" at bounding box center [96, 171] width 86 height 7
click at [484, 144] on div "3" at bounding box center [486, 148] width 10 height 10
click at [119, 119] on label "M" at bounding box center [87, 128] width 112 height 20
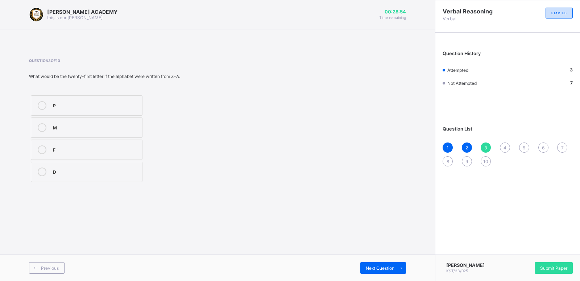
click at [504, 141] on div "Question List 1 2 3 4 5 6 7 8 9 10" at bounding box center [508, 143] width 145 height 62
click at [505, 145] on span "4" at bounding box center [505, 147] width 3 height 5
click at [111, 148] on div "Z" at bounding box center [96, 148] width 86 height 7
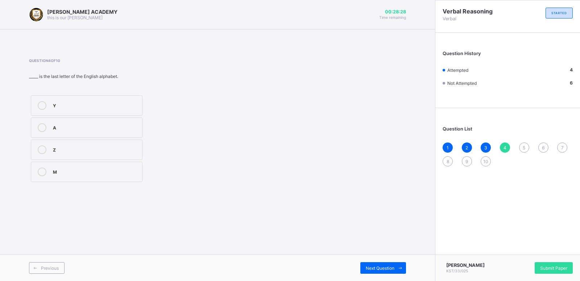
click at [522, 144] on div "5" at bounding box center [525, 148] width 10 height 10
click at [118, 100] on label "O" at bounding box center [87, 105] width 112 height 20
click at [541, 143] on div "Question List 1 2 3 4 5 6 7 8 9 10" at bounding box center [508, 143] width 145 height 62
click at [543, 143] on div "Question List 1 2 3 4 5 6 7 8 9 10" at bounding box center [508, 143] width 145 height 62
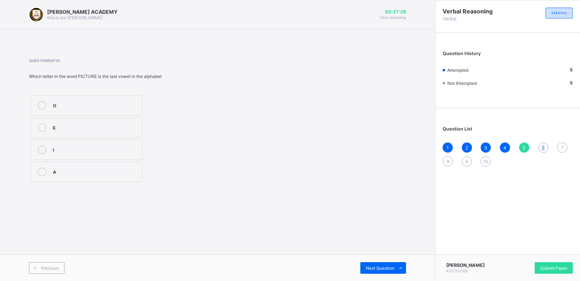
click at [543, 143] on div "Question List 1 2 3 4 5 6 7 8 9 10" at bounding box center [508, 143] width 145 height 62
click at [116, 123] on div "E" at bounding box center [96, 126] width 86 height 7
click at [543, 143] on div "Question List 1 2 3 4 5 6 7 8 9 10" at bounding box center [508, 143] width 145 height 62
click at [543, 144] on div "6" at bounding box center [544, 148] width 10 height 10
click at [113, 102] on div "4" at bounding box center [96, 104] width 86 height 7
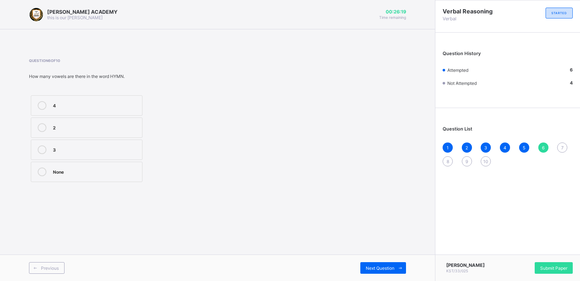
click at [560, 144] on div "7" at bounding box center [563, 148] width 10 height 10
click at [135, 144] on label "A" at bounding box center [87, 150] width 112 height 20
click at [447, 157] on div "8" at bounding box center [448, 161] width 10 height 10
click at [123, 164] on label "21" at bounding box center [87, 172] width 112 height 20
click at [466, 157] on div "9" at bounding box center [467, 161] width 10 height 10
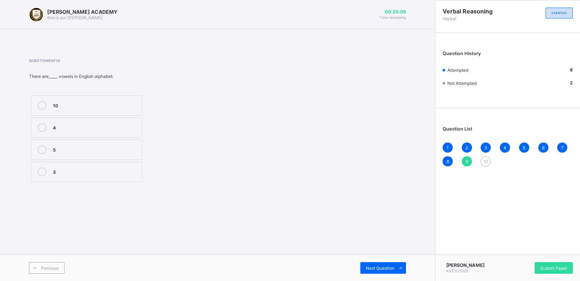
click at [117, 144] on label "5" at bounding box center [87, 150] width 112 height 20
click at [485, 158] on div "10" at bounding box center [486, 161] width 10 height 10
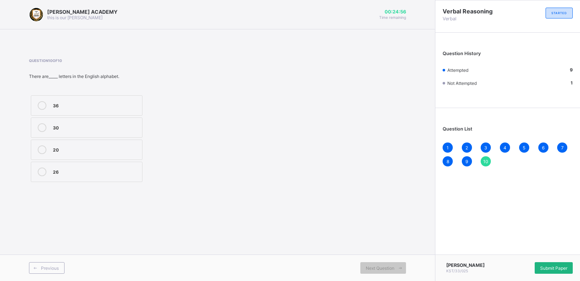
click at [557, 262] on div "Submit Paper" at bounding box center [554, 268] width 38 height 12
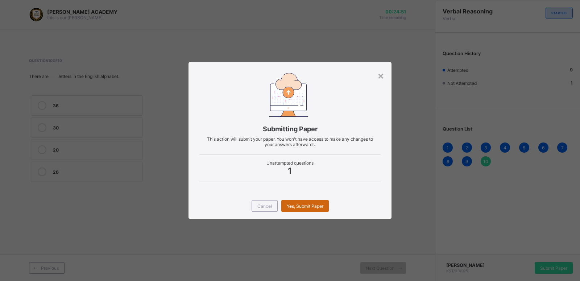
click at [315, 203] on div "Yes, Submit Paper" at bounding box center [306, 206] width 48 height 12
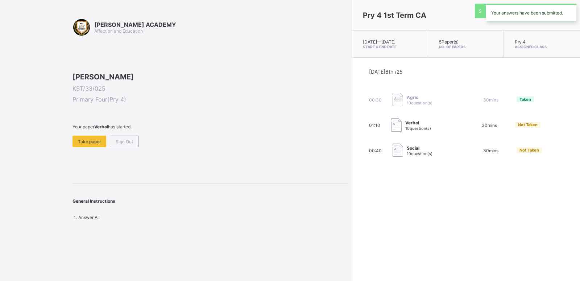
click at [352, 203] on div "Pry 4 1st Term CA [DATE] — [DATE] Start & End Date 5 Paper(s) No. of Papers Pry…" at bounding box center [466, 140] width 229 height 281
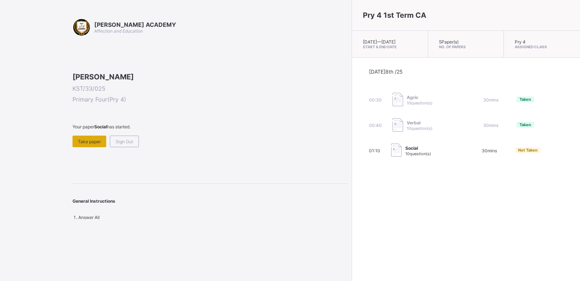
click at [93, 147] on div "Take paper" at bounding box center [90, 142] width 34 height 12
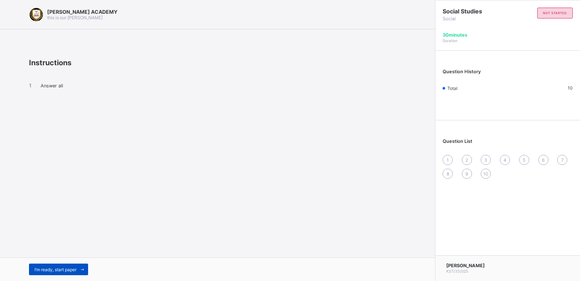
click at [56, 266] on div "I’m ready, start paper" at bounding box center [58, 270] width 59 height 12
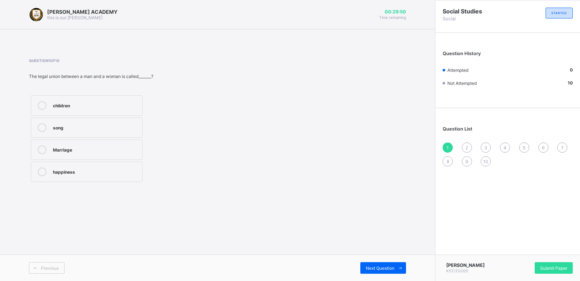
click at [83, 143] on label "Marriage" at bounding box center [87, 150] width 112 height 20
click at [466, 143] on div "Question List 1 2 3 4 5 6 7 8 9 10" at bounding box center [508, 143] width 145 height 62
click at [466, 143] on div "2" at bounding box center [467, 148] width 10 height 10
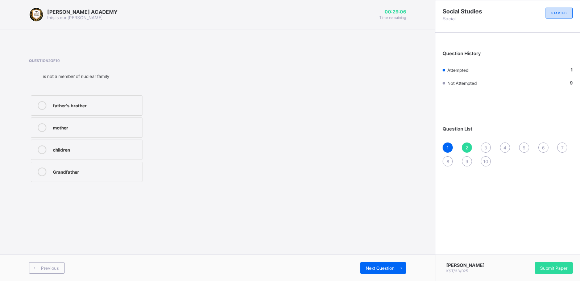
click at [132, 172] on div "Grandfather" at bounding box center [96, 171] width 86 height 7
click at [486, 144] on div "3" at bounding box center [486, 148] width 10 height 10
click at [118, 99] on label "father's sister" at bounding box center [87, 105] width 112 height 20
click at [504, 144] on div "4" at bounding box center [505, 148] width 10 height 10
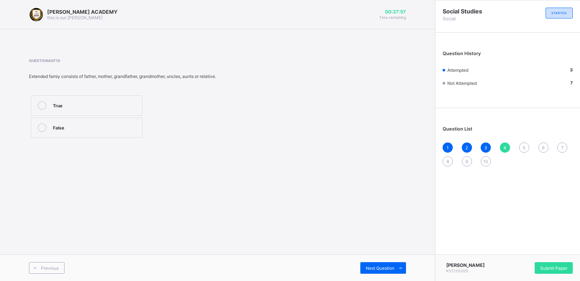
click at [106, 99] on label "True" at bounding box center [87, 105] width 112 height 20
click at [523, 144] on div "5" at bounding box center [525, 148] width 10 height 10
click at [127, 105] on div "Nuclear Family" at bounding box center [96, 104] width 86 height 7
click at [543, 144] on div "6" at bounding box center [544, 148] width 10 height 10
click at [101, 171] on div "2" at bounding box center [96, 171] width 86 height 7
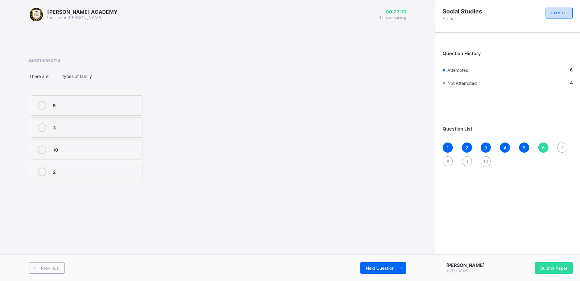
click at [562, 144] on div "7" at bounding box center [563, 148] width 10 height 10
click at [121, 172] on div "Mother's sister" at bounding box center [96, 171] width 86 height 7
click at [447, 158] on div "8" at bounding box center [448, 161] width 10 height 10
click at [91, 100] on label "Parents's parent" at bounding box center [87, 105] width 112 height 20
click at [464, 157] on div "1 2 3 4 5 6 7 8 9 10" at bounding box center [508, 155] width 130 height 24
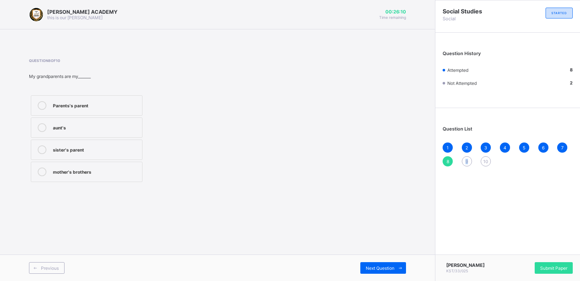
click at [464, 157] on div "1 2 3 4 5 6 7 8 9 10" at bounding box center [508, 155] width 130 height 24
click at [466, 157] on div "9" at bounding box center [467, 161] width 10 height 10
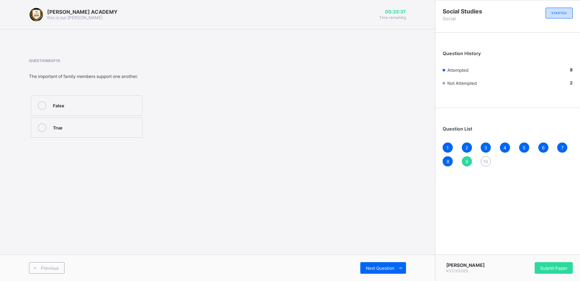
click at [105, 125] on div "True" at bounding box center [96, 126] width 86 height 7
click at [486, 156] on div "1 2 3 4 5 6 7 8 9 10" at bounding box center [508, 155] width 130 height 24
click at [485, 157] on div "10" at bounding box center [486, 161] width 10 height 10
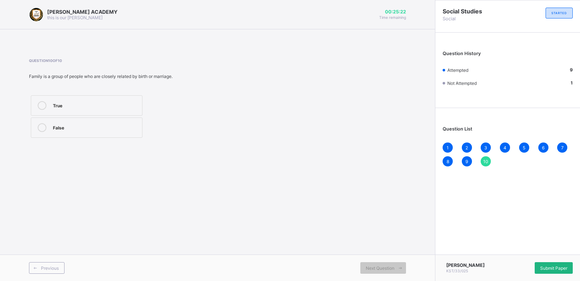
click at [559, 266] on span "Submit Paper" at bounding box center [554, 268] width 27 height 5
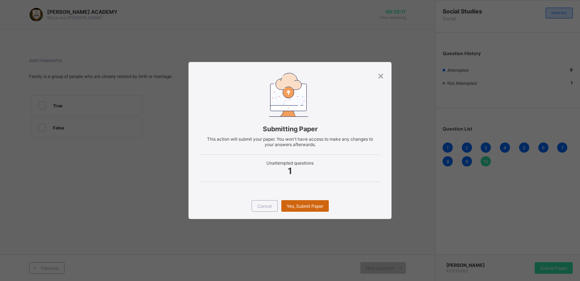
click at [288, 202] on div "Yes, Submit Paper" at bounding box center [306, 206] width 48 height 12
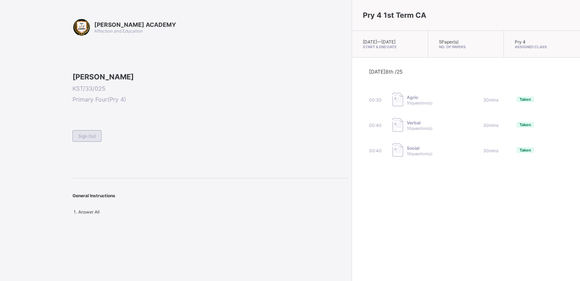
click at [95, 139] on span "Sign Out" at bounding box center [86, 136] width 17 height 5
